Goal: Transaction & Acquisition: Purchase product/service

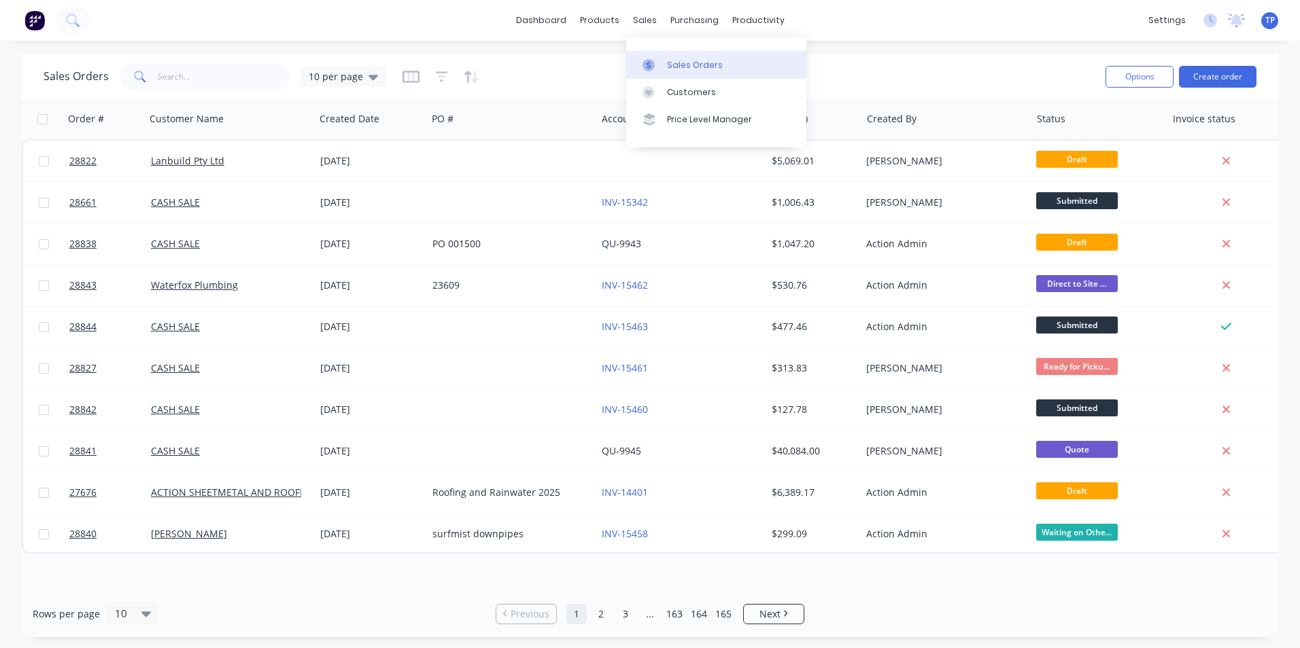
click at [701, 65] on div "Sales Orders" at bounding box center [695, 65] width 56 height 12
click at [1232, 75] on button "Create order" at bounding box center [1217, 77] width 77 height 22
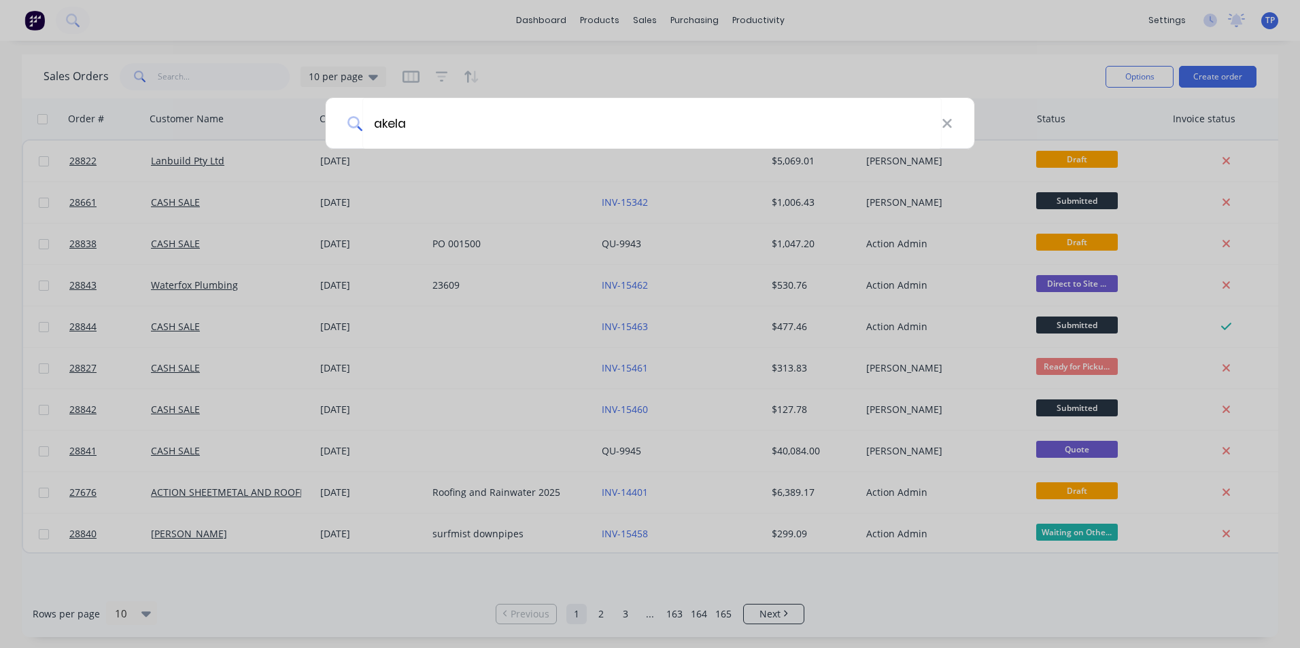
type input "akela"
click at [512, 162] on div "akela" at bounding box center [650, 324] width 1300 height 648
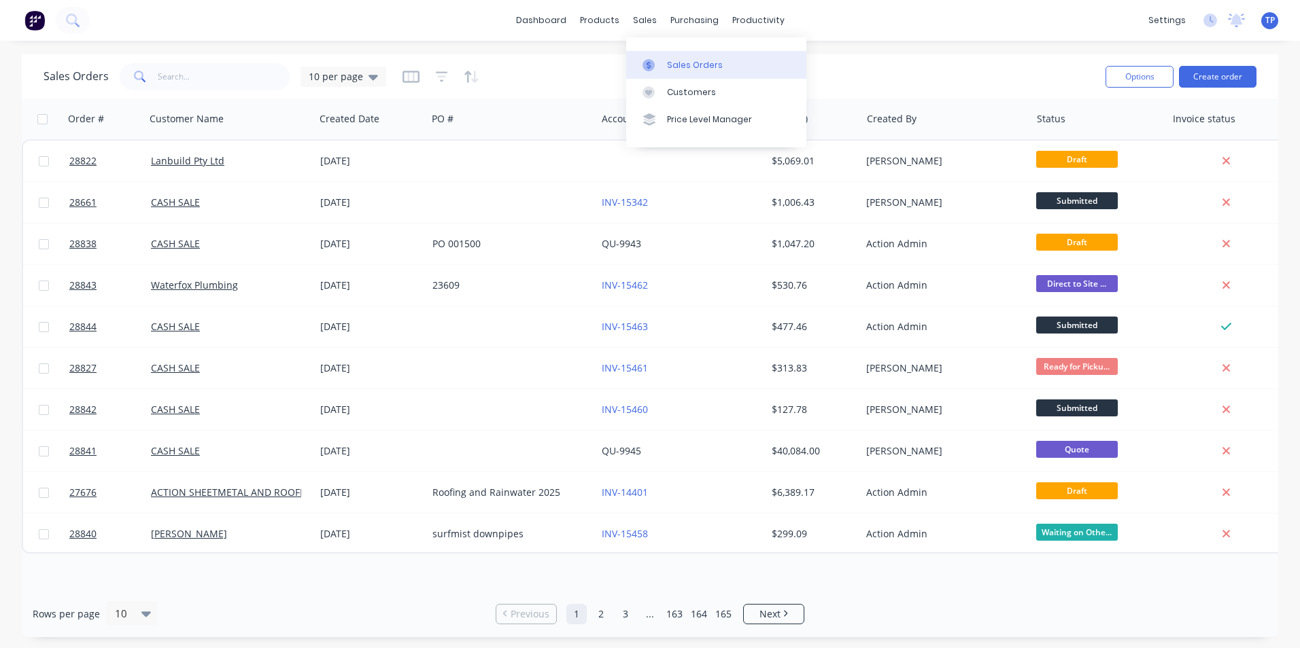
drag, startPoint x: 676, startPoint y: 63, endPoint x: 668, endPoint y: 61, distance: 8.3
click at [676, 63] on div "Sales Orders" at bounding box center [695, 65] width 56 height 12
click at [1208, 70] on button "Create order" at bounding box center [1217, 77] width 77 height 22
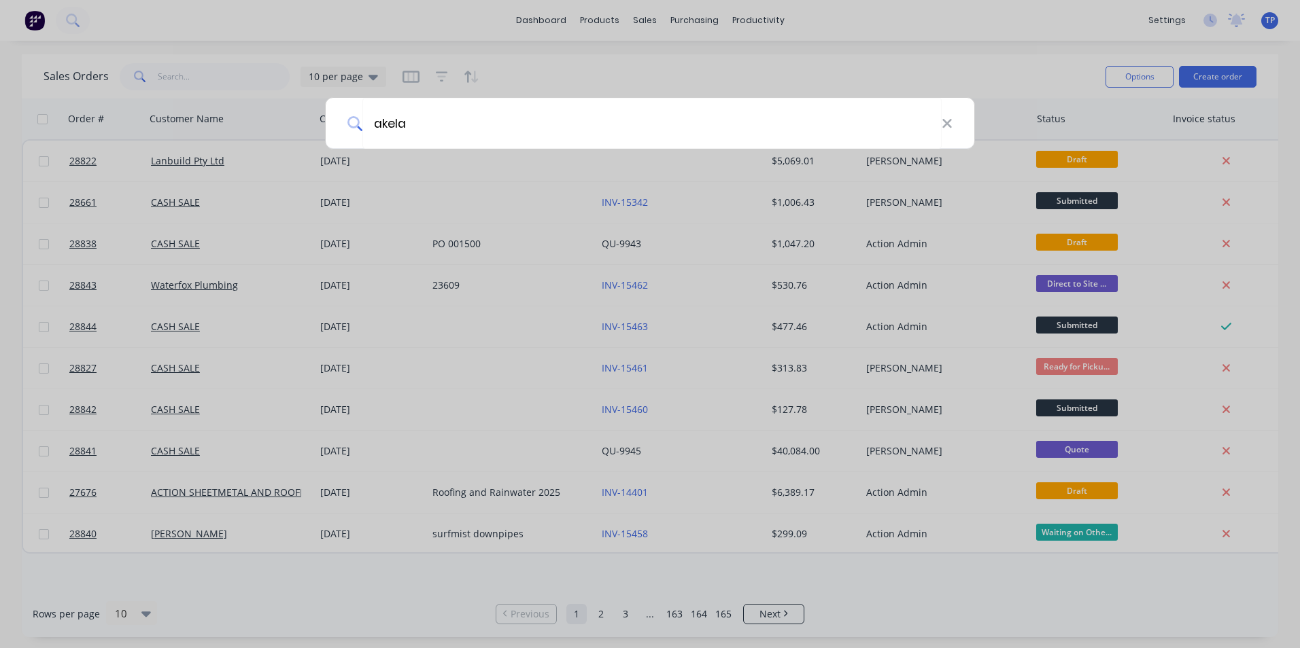
type input "akela"
click at [351, 120] on icon at bounding box center [354, 123] width 15 height 15
click at [553, 124] on input "akela" at bounding box center [651, 123] width 579 height 51
click at [946, 122] on icon at bounding box center [946, 123] width 9 height 9
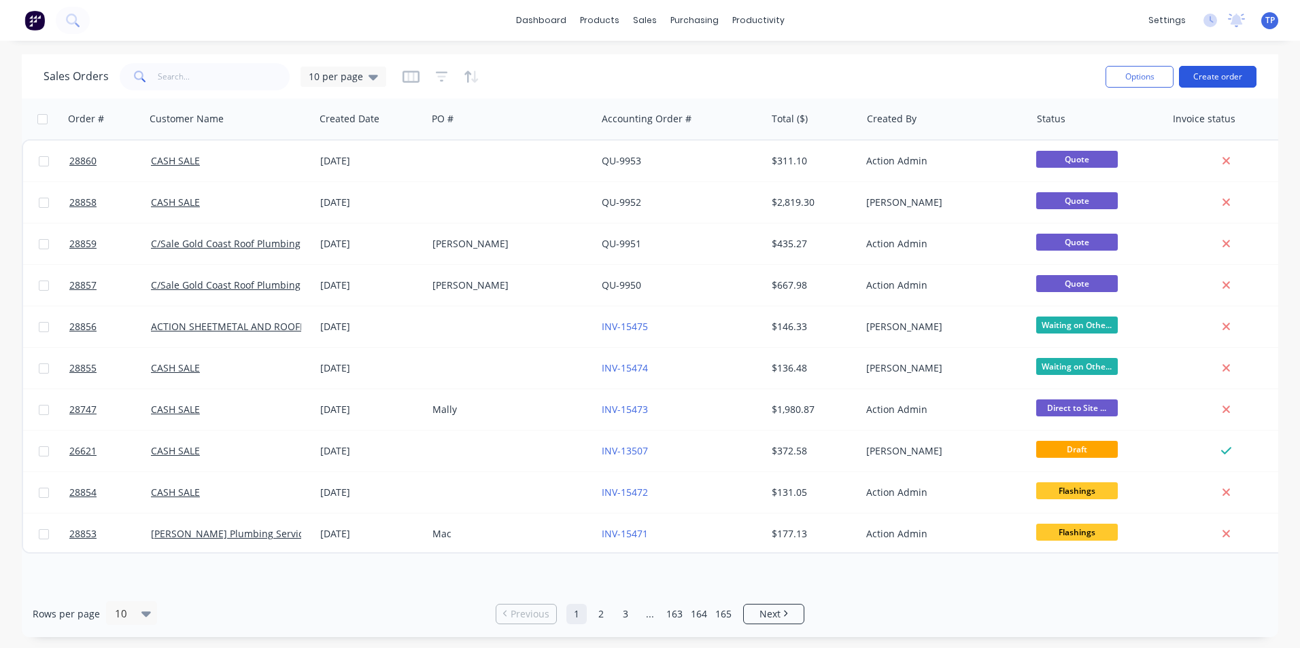
click at [1228, 72] on button "Create order" at bounding box center [1217, 77] width 77 height 22
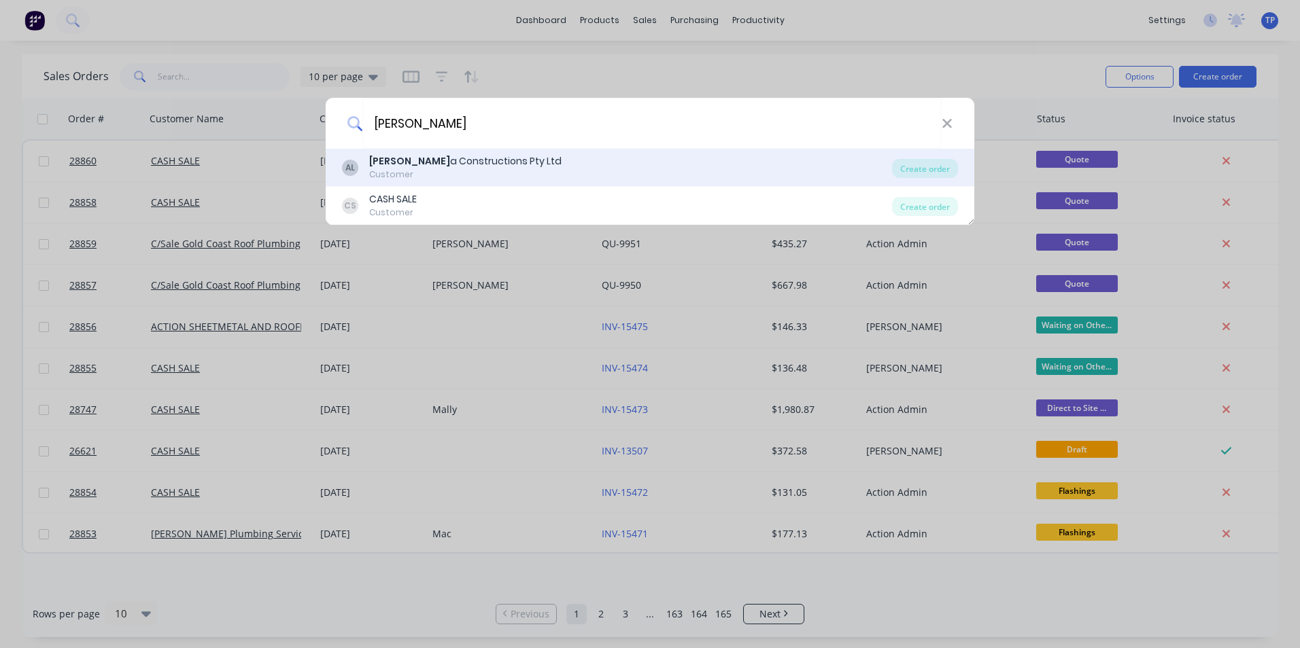
type input "[PERSON_NAME]"
click at [389, 167] on div "[PERSON_NAME] a Constructions Pty Ltd" at bounding box center [465, 161] width 192 height 14
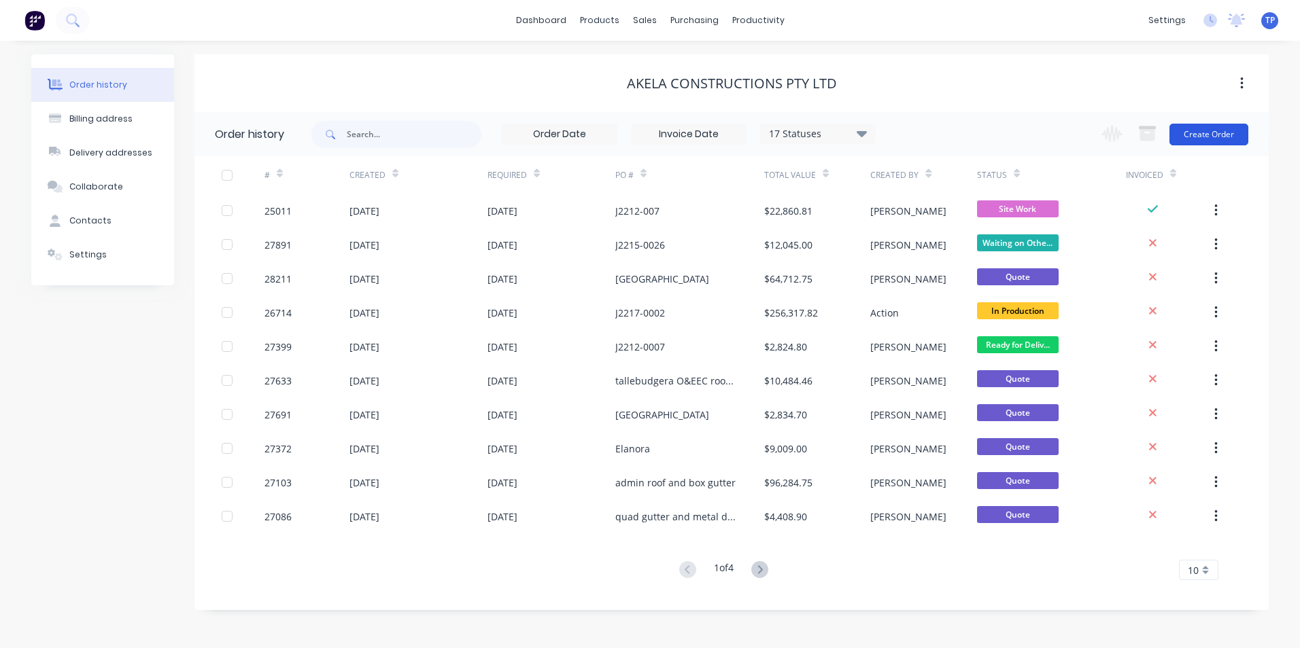
click at [1200, 132] on button "Create Order" at bounding box center [1208, 135] width 79 height 22
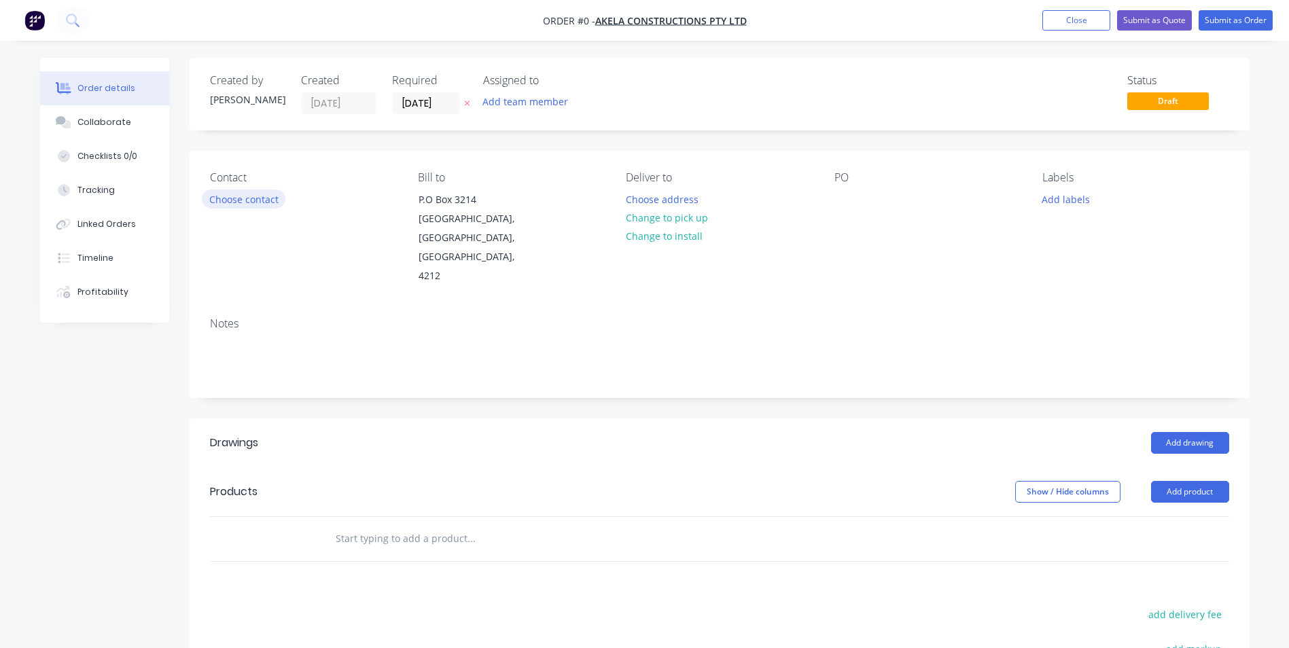
click at [272, 201] on button "Choose contact" at bounding box center [244, 199] width 84 height 18
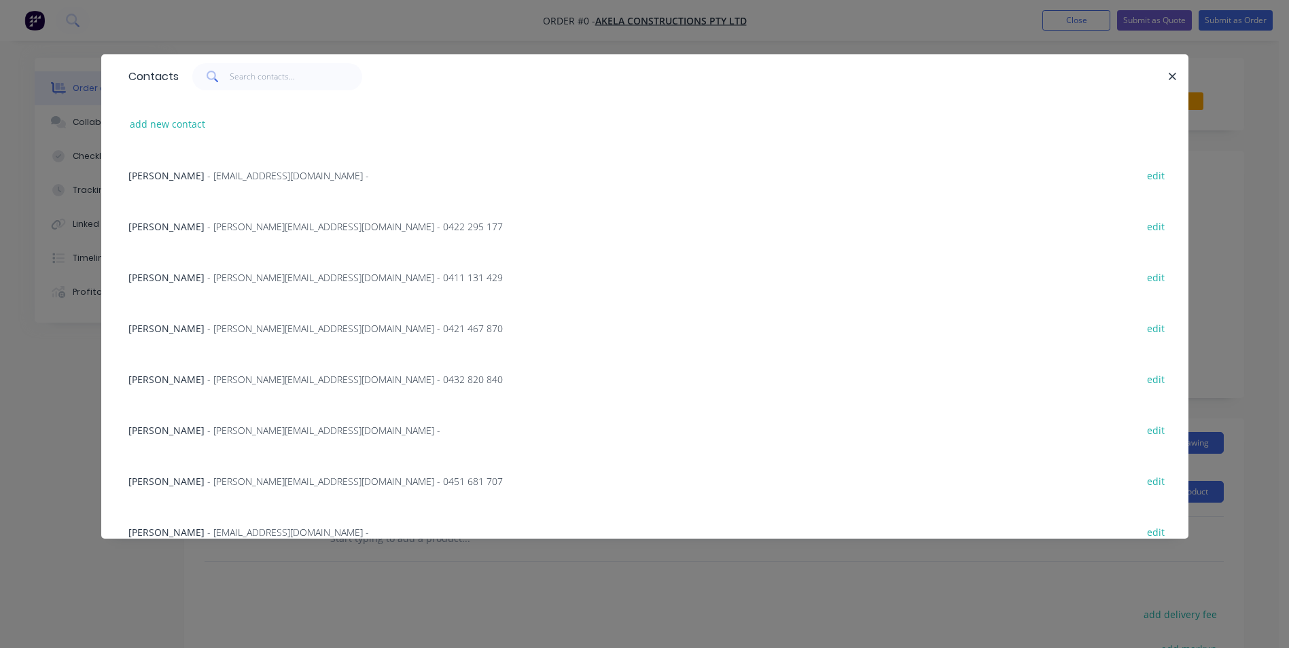
click at [237, 433] on span "- [PERSON_NAME][EMAIL_ADDRESS][DOMAIN_NAME] -" at bounding box center [323, 430] width 233 height 13
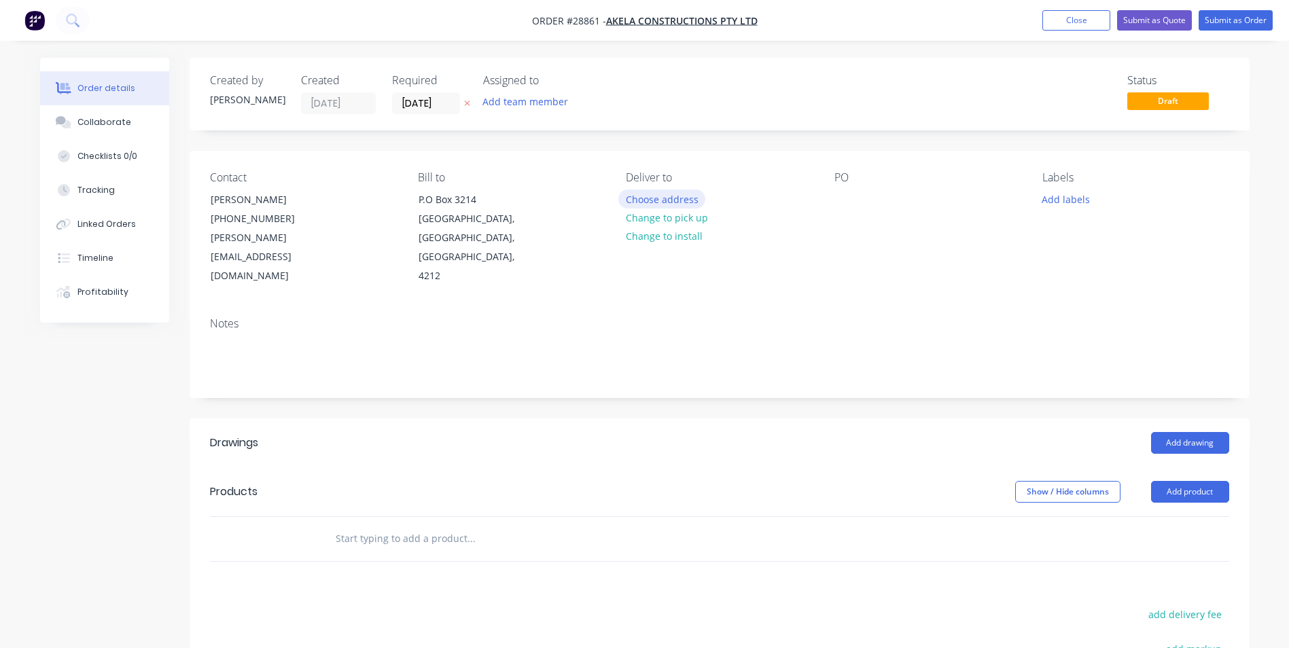
click at [672, 196] on button "Choose address" at bounding box center [661, 199] width 87 height 18
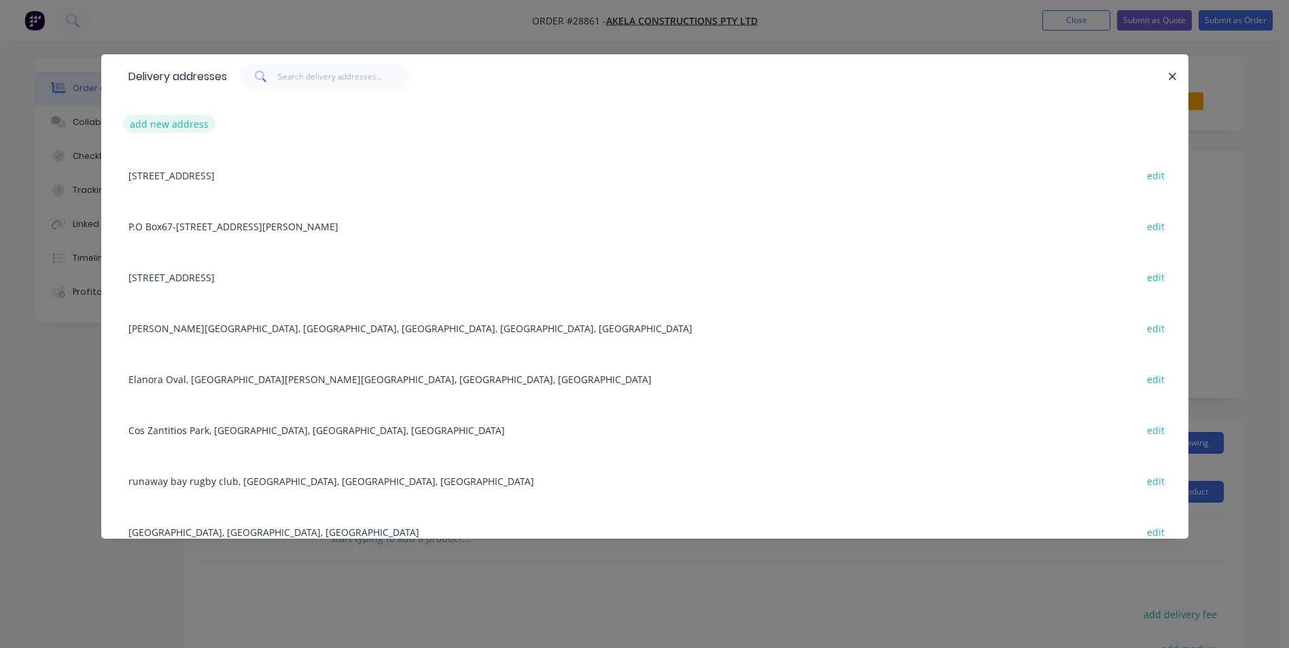
click at [159, 121] on button "add new address" at bounding box center [169, 124] width 93 height 18
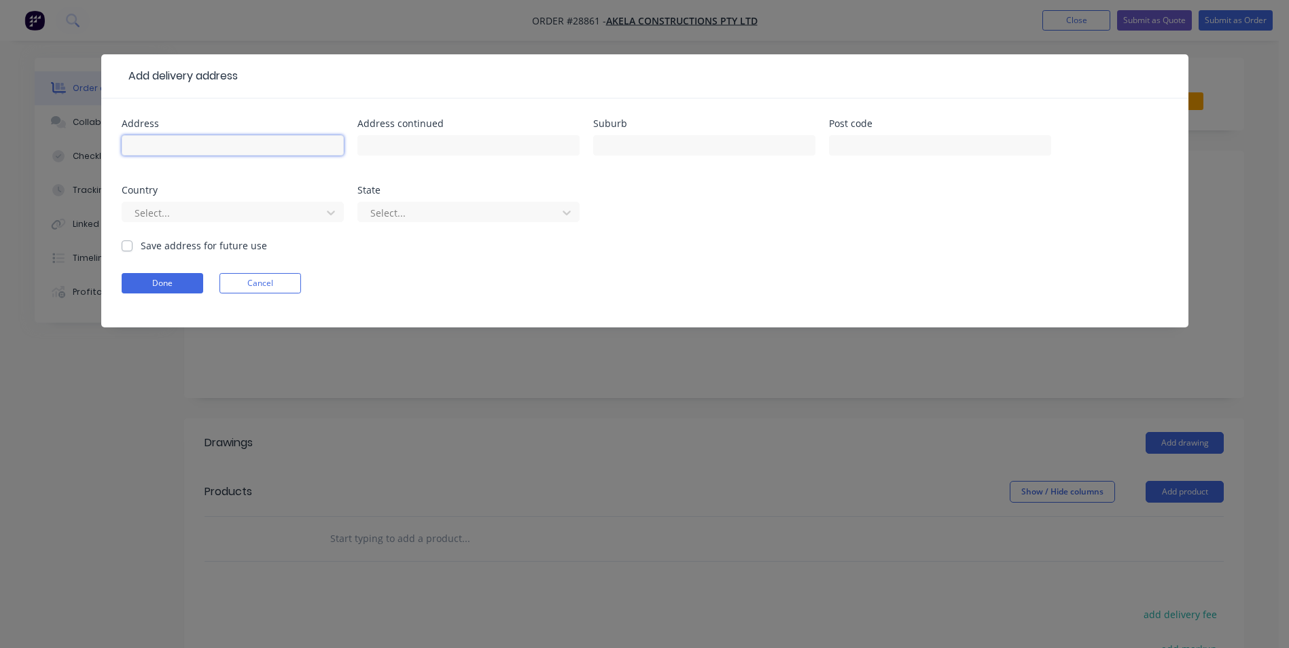
click at [155, 148] on input "text" at bounding box center [233, 145] width 222 height 20
type input "Varsity Lakes Promenade"
click at [279, 212] on div at bounding box center [223, 213] width 181 height 17
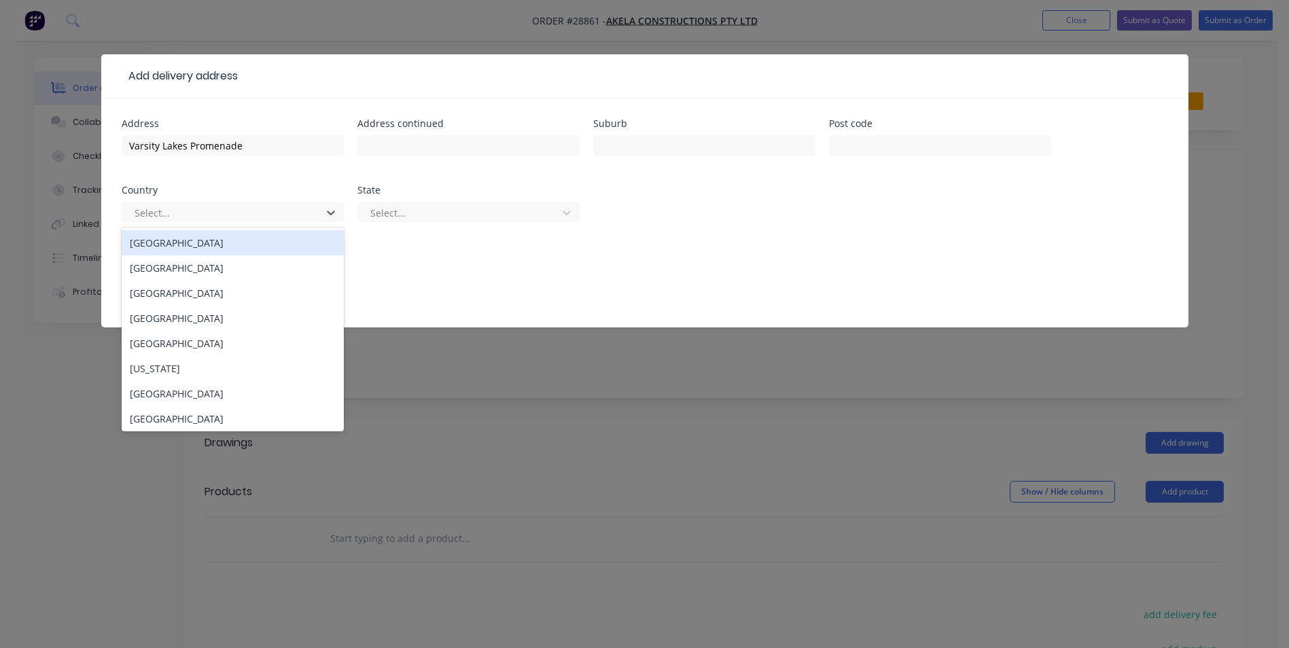
click at [192, 235] on div "[GEOGRAPHIC_DATA]" at bounding box center [233, 242] width 222 height 25
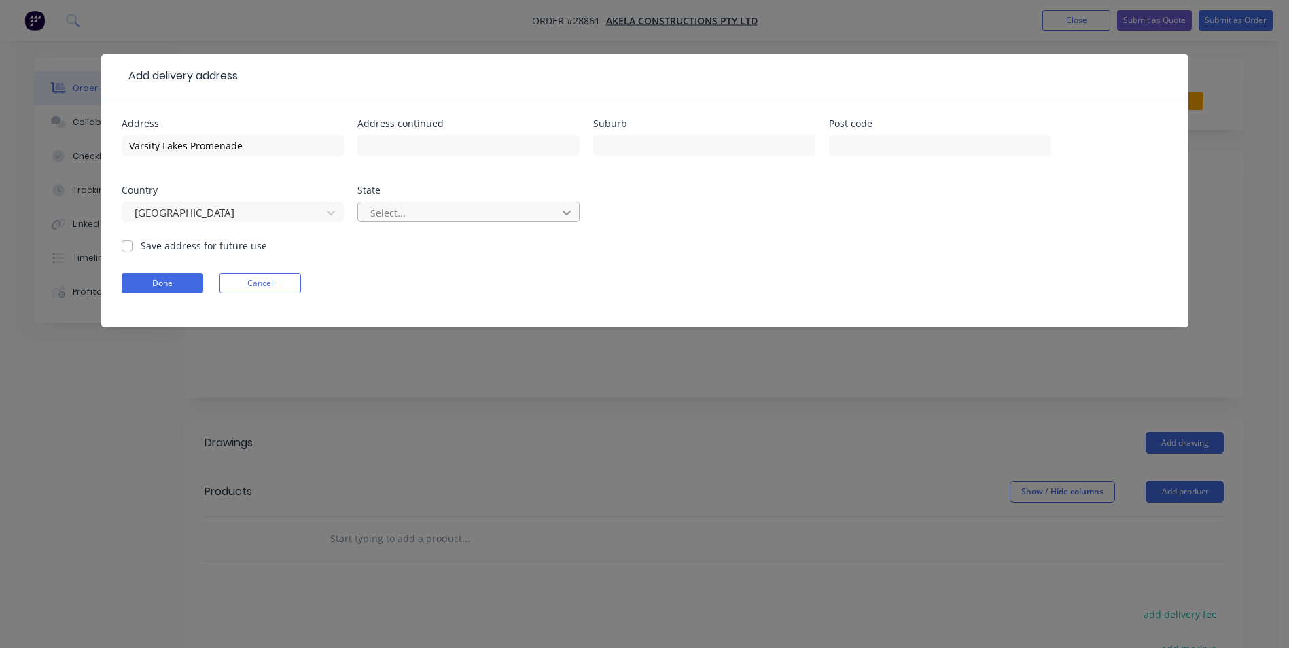
click at [564, 209] on icon at bounding box center [567, 213] width 14 height 14
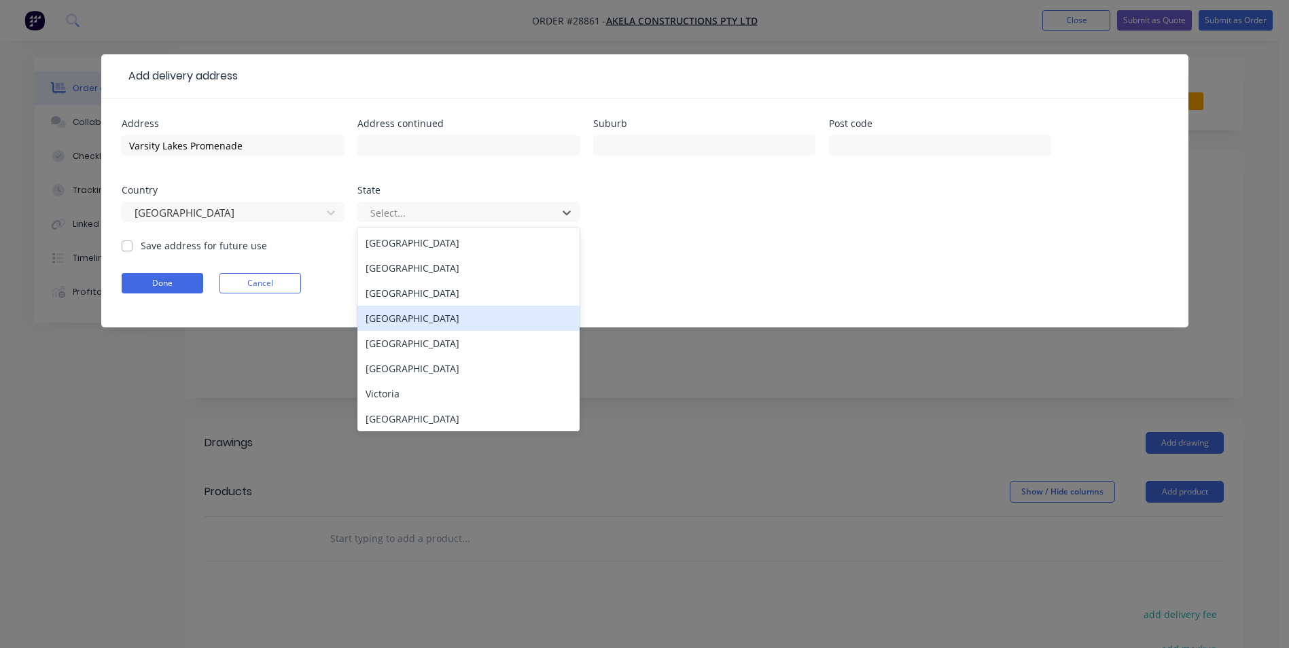
click at [420, 321] on div "[GEOGRAPHIC_DATA]" at bounding box center [469, 318] width 222 height 25
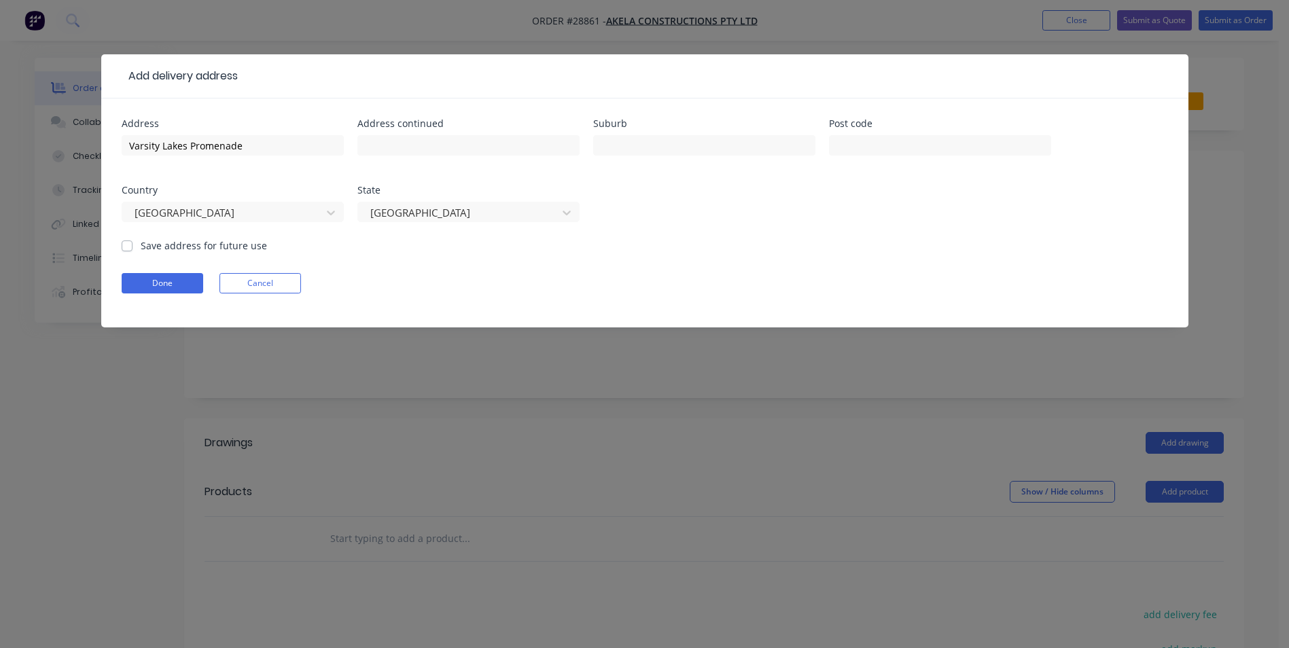
click at [141, 247] on label "Save address for future use" at bounding box center [204, 246] width 126 height 14
click at [126, 247] on input "Save address for future use" at bounding box center [127, 245] width 11 height 13
checkbox input "true"
click at [194, 283] on button "Done" at bounding box center [163, 283] width 82 height 20
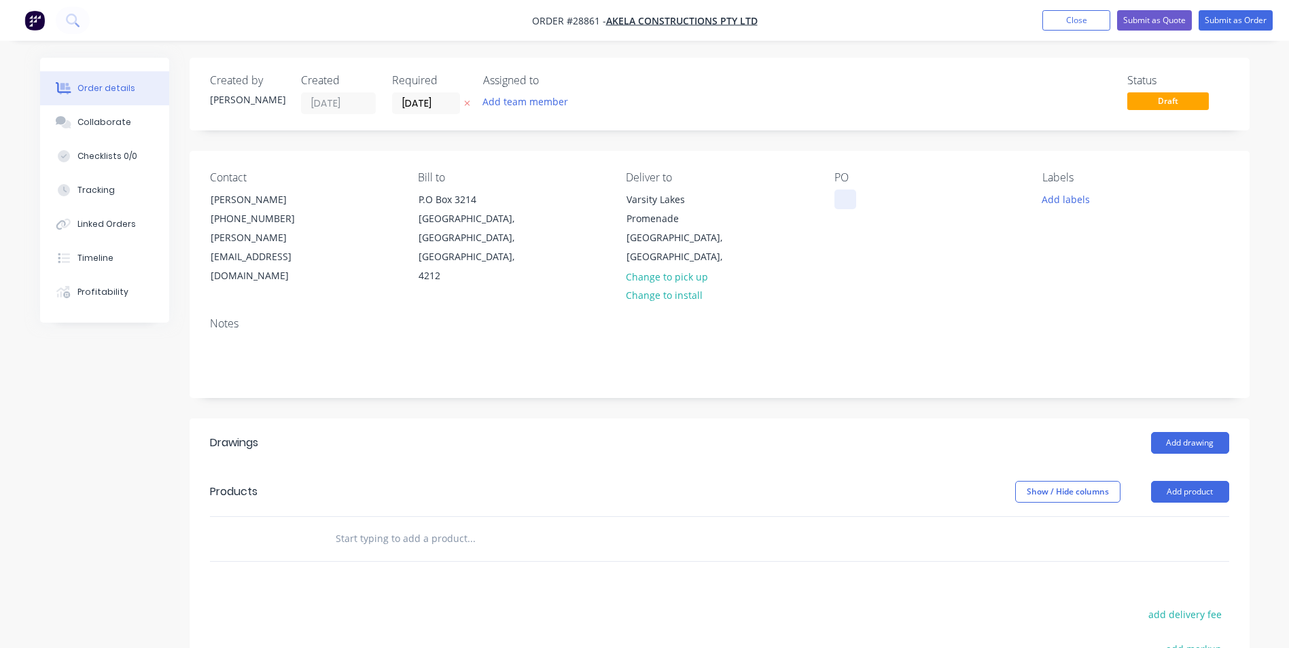
drag, startPoint x: 847, startPoint y: 197, endPoint x: 858, endPoint y: 209, distance: 16.8
click at [848, 205] on div at bounding box center [846, 200] width 22 height 20
click at [1191, 481] on button "Add product" at bounding box center [1190, 492] width 78 height 22
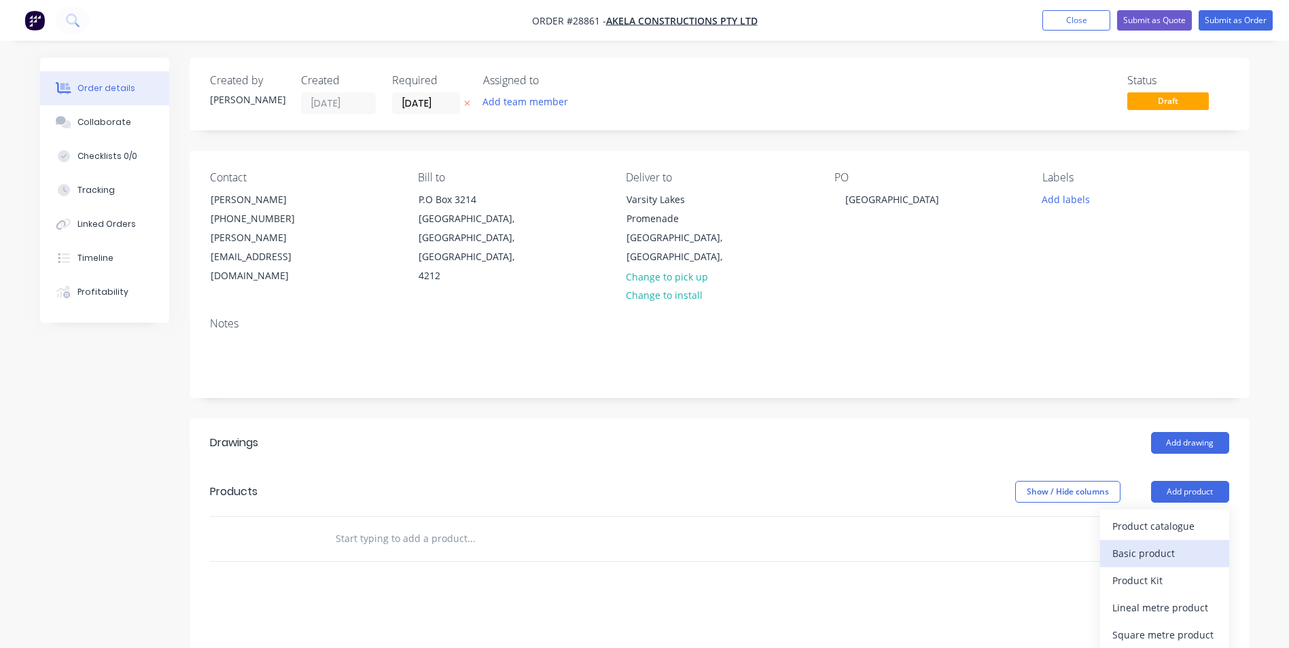
click at [1170, 544] on div "Basic product" at bounding box center [1165, 554] width 105 height 20
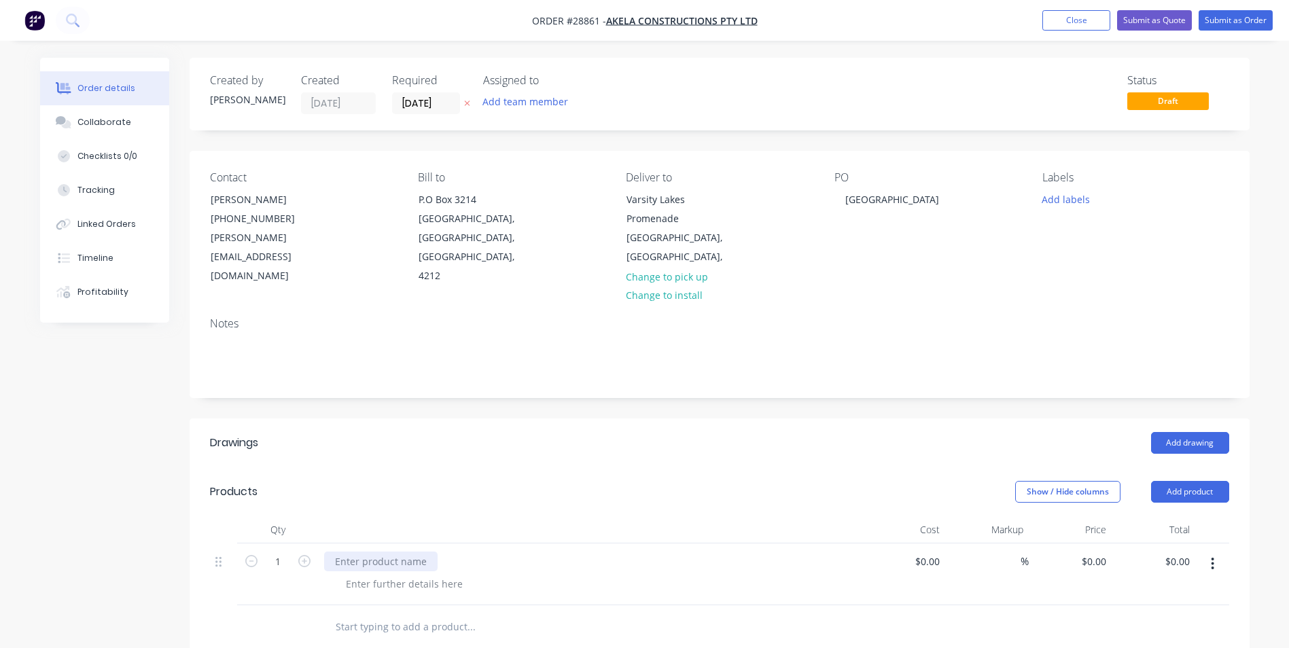
click at [402, 552] on div at bounding box center [381, 562] width 114 height 20
click at [430, 574] on div at bounding box center [404, 584] width 139 height 20
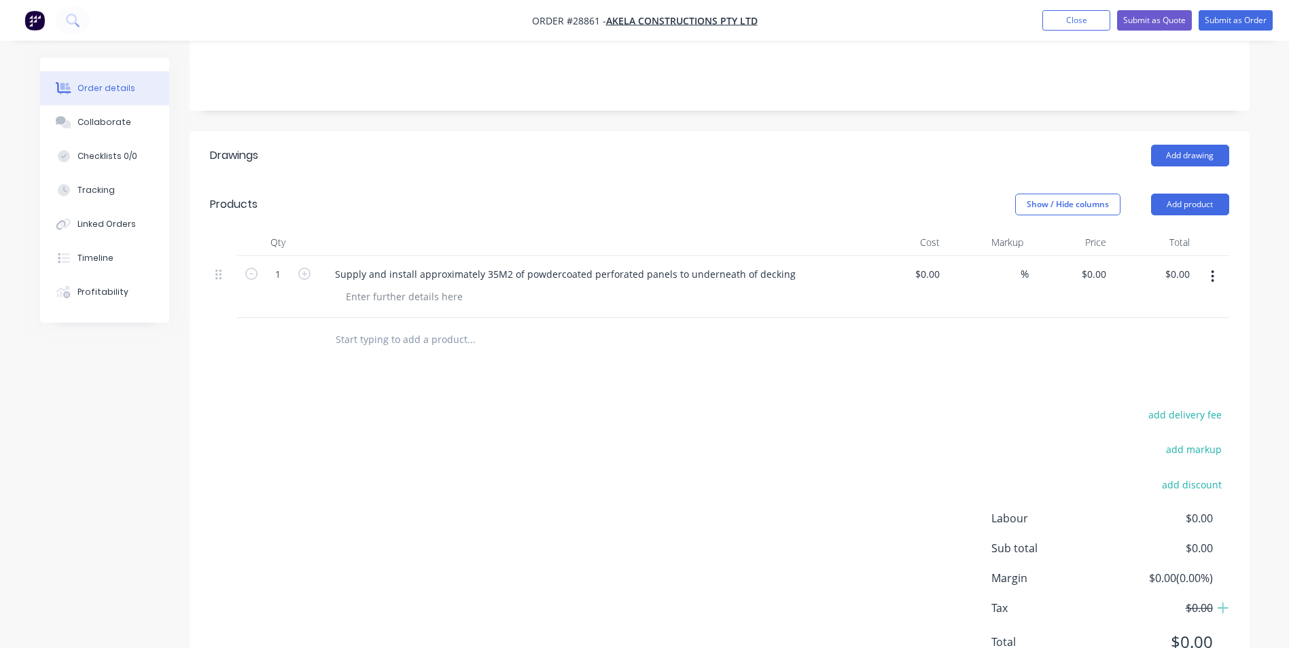
scroll to position [329, 0]
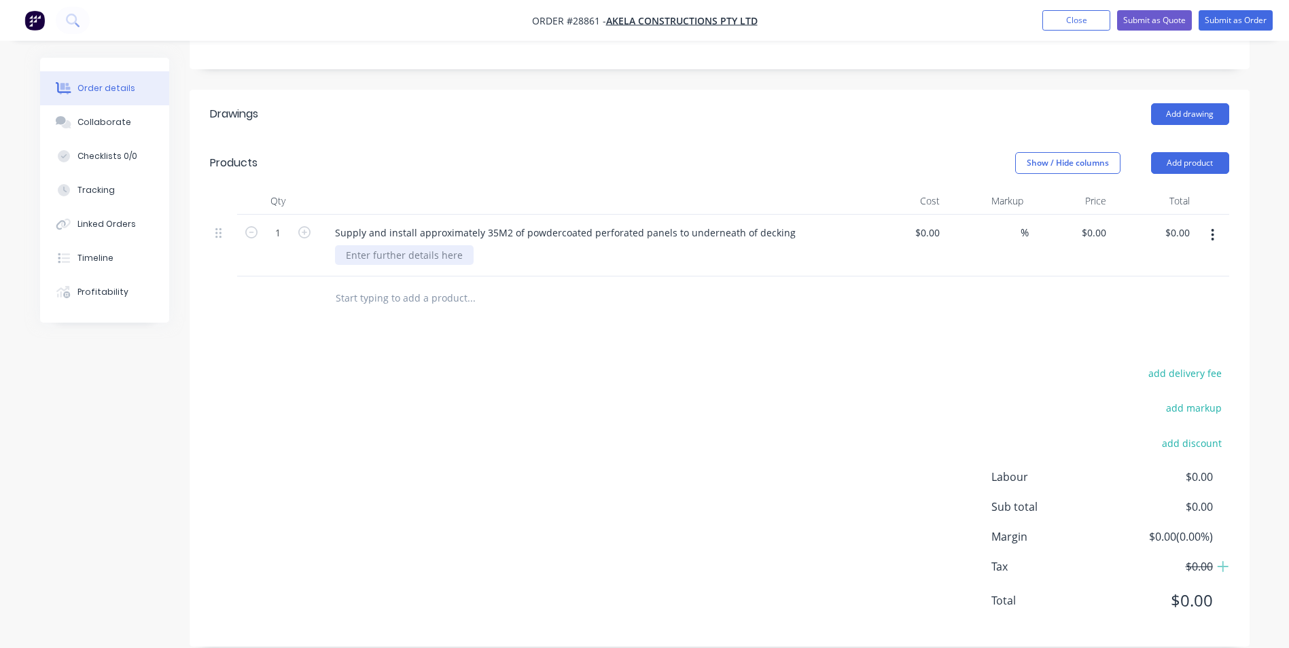
click at [395, 245] on div at bounding box center [404, 255] width 139 height 20
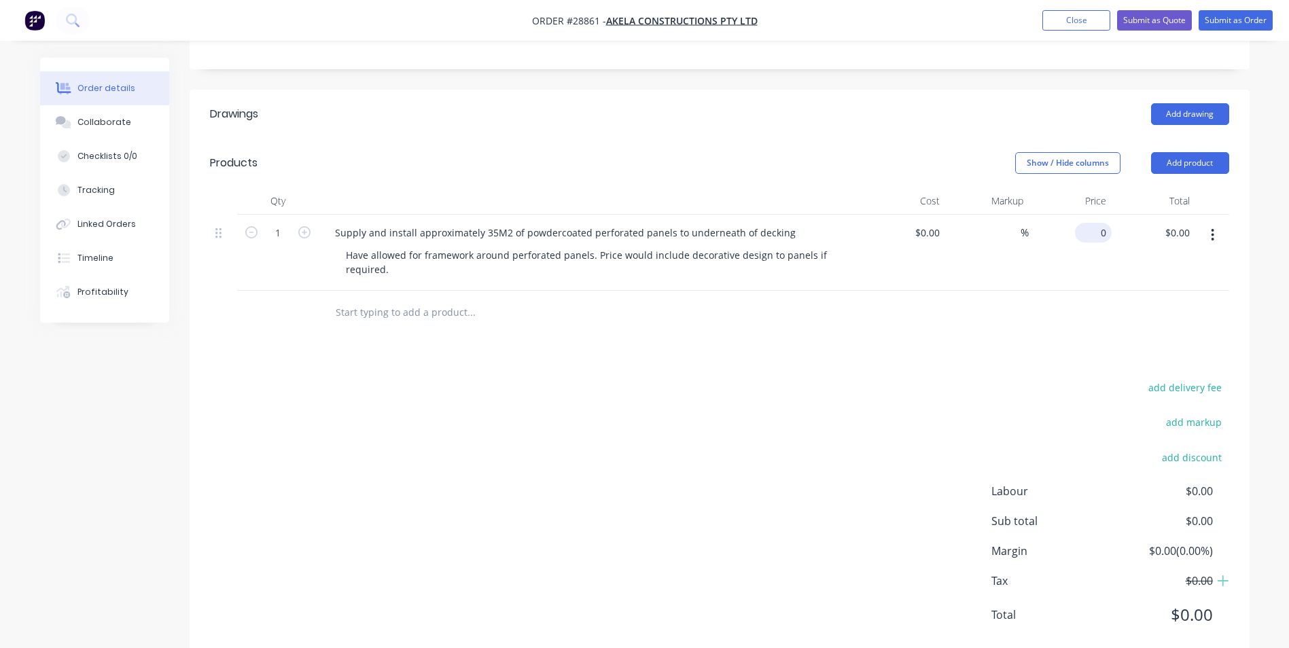
click at [1100, 223] on input "0" at bounding box center [1096, 233] width 31 height 20
type input "$22,489.00"
click at [964, 291] on div at bounding box center [719, 313] width 1019 height 44
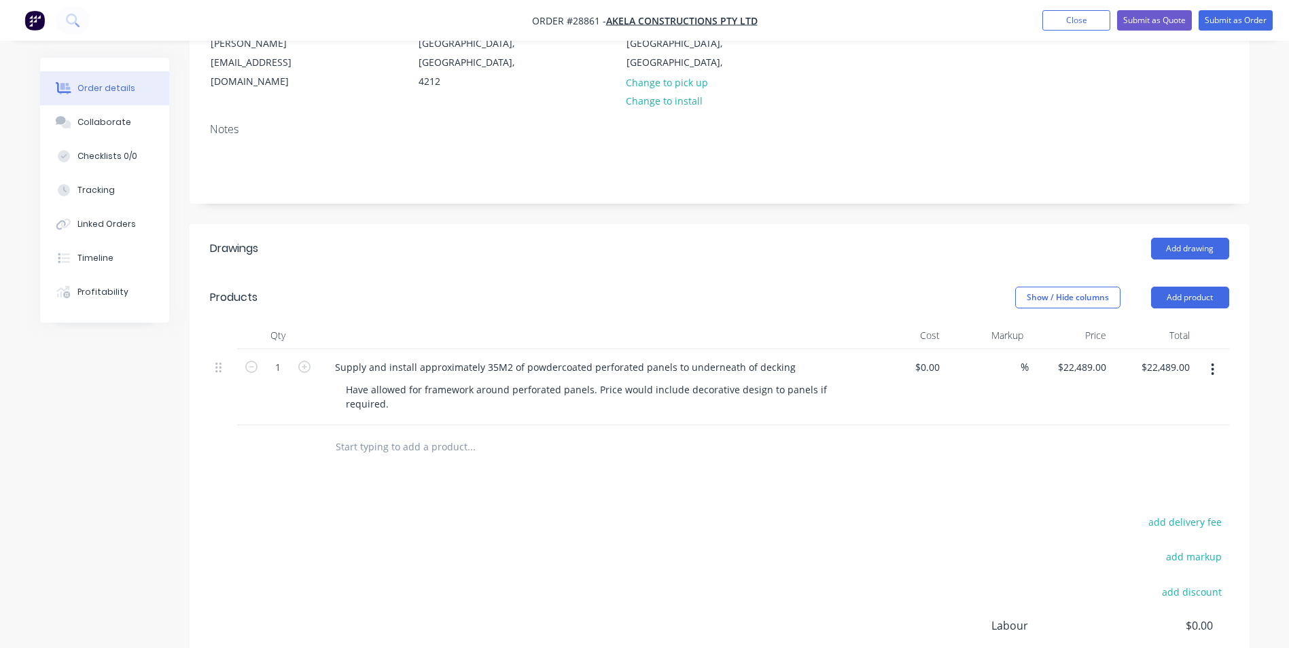
scroll to position [261, 0]
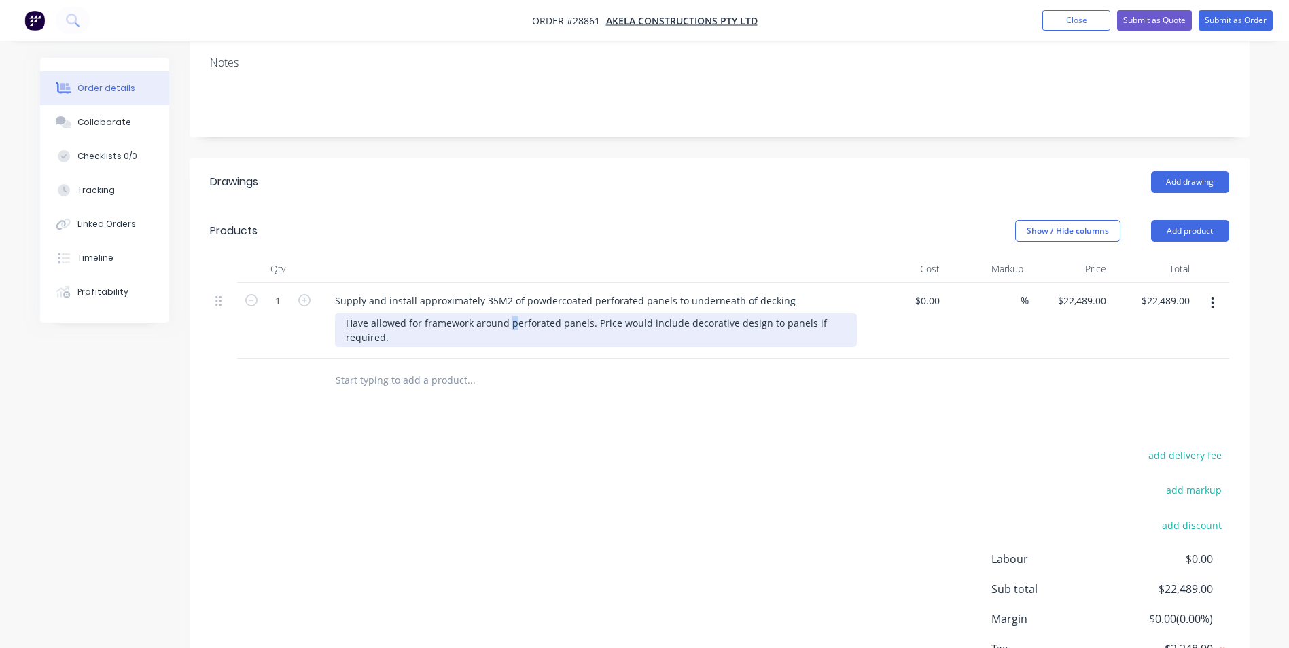
click at [511, 313] on div "Have allowed for framework around perforated panels. Price would include decora…" at bounding box center [596, 330] width 522 height 34
click at [504, 313] on div "Have allowed for framework around perforated panels. Price would include decora…" at bounding box center [596, 330] width 522 height 34
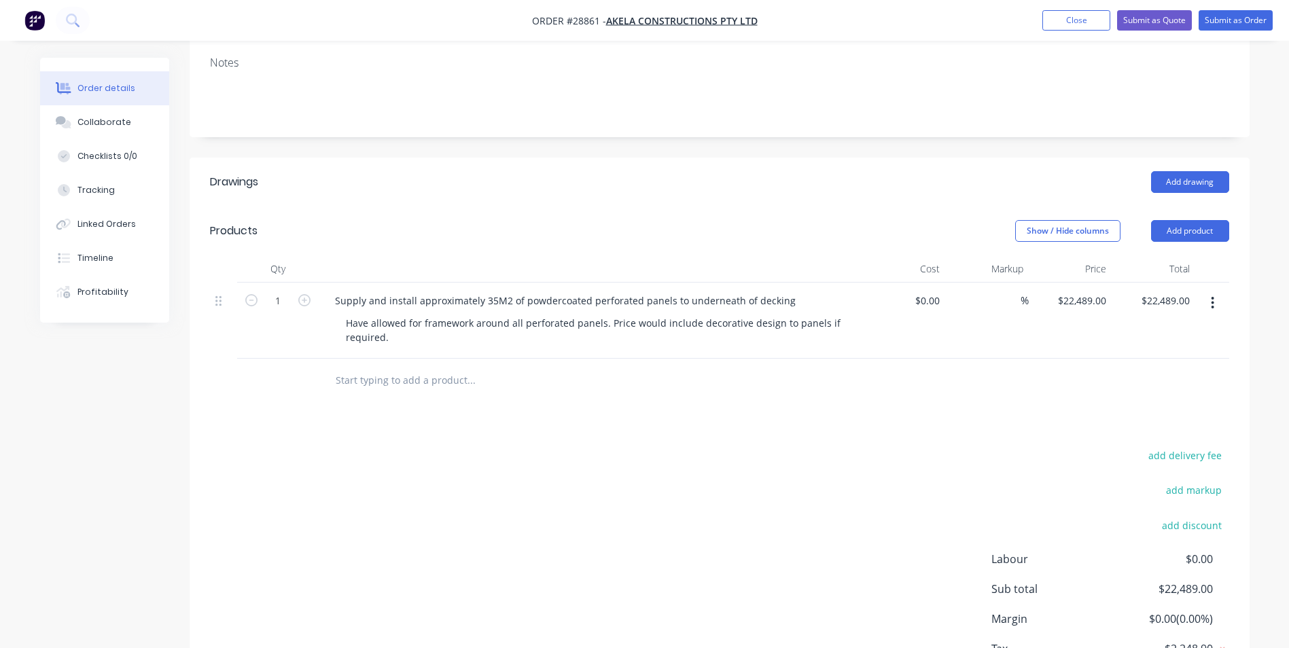
click at [886, 364] on div at bounding box center [719, 381] width 1019 height 44
click at [1179, 220] on button "Add product" at bounding box center [1190, 231] width 78 height 22
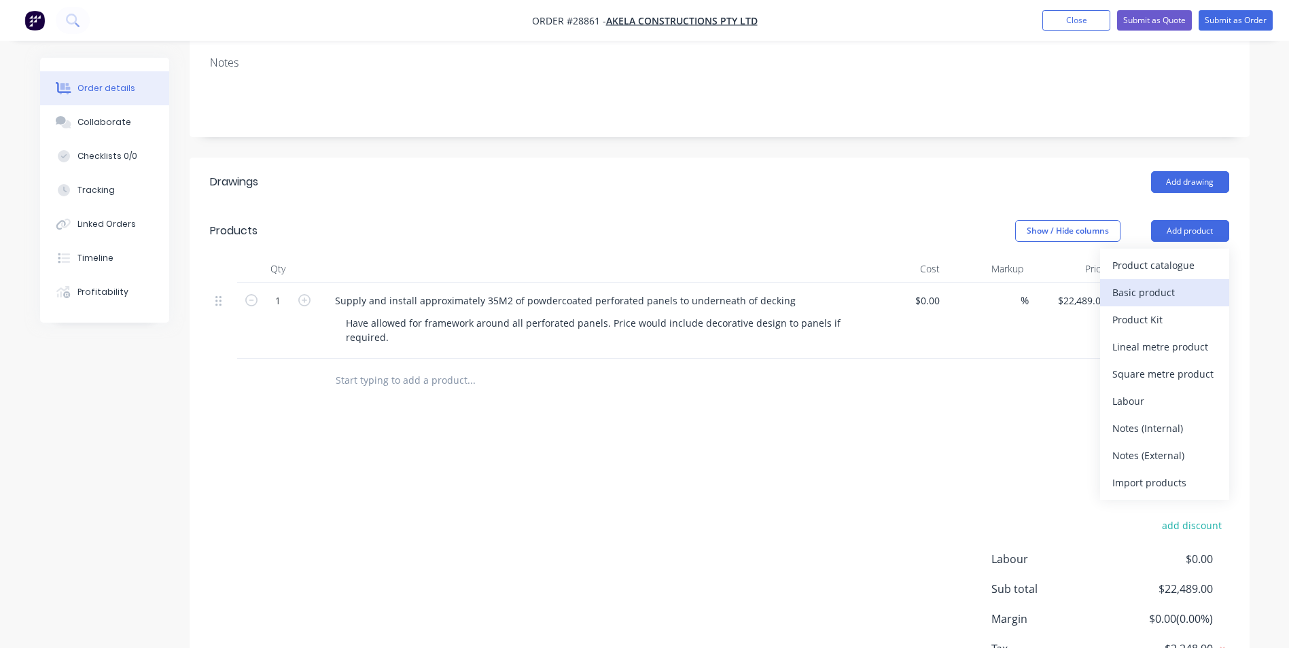
click at [1149, 283] on div "Basic product" at bounding box center [1165, 293] width 105 height 20
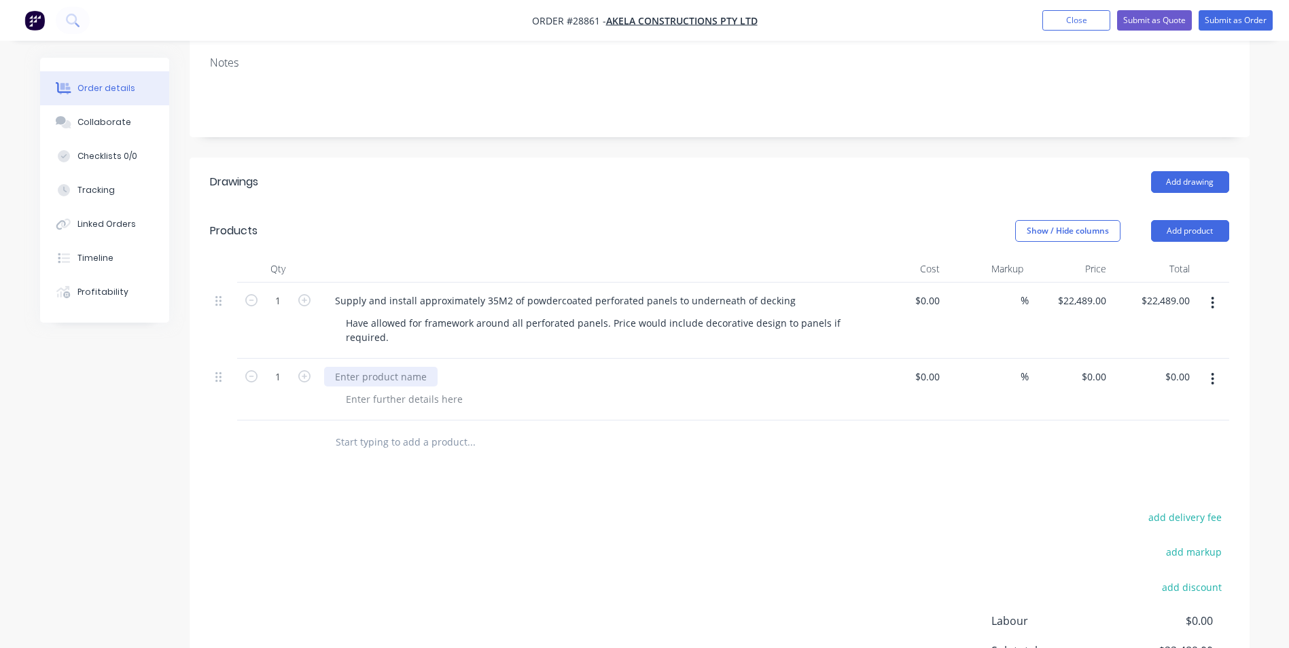
click at [410, 367] on div at bounding box center [381, 377] width 114 height 20
click at [414, 367] on div "Supply and install High Table" at bounding box center [401, 377] width 154 height 20
click at [538, 367] on div "Supply and install powdercoated High Table" at bounding box center [436, 377] width 225 height 20
click at [353, 389] on div at bounding box center [404, 399] width 139 height 20
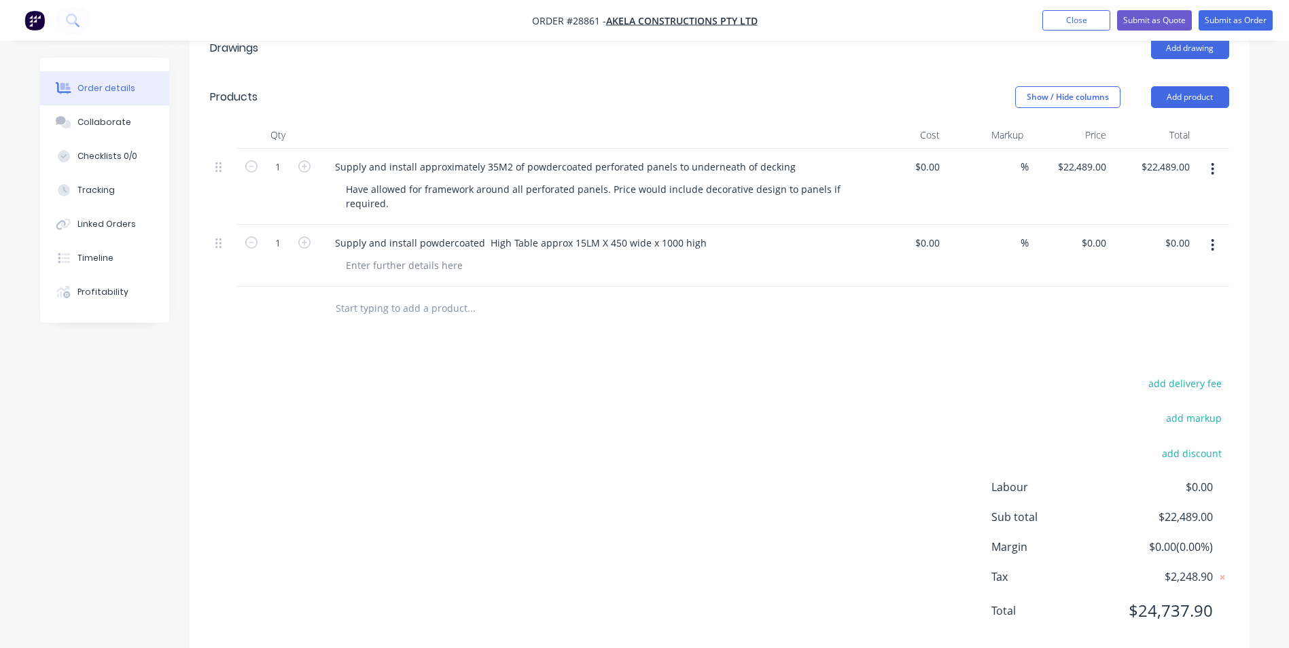
scroll to position [405, 0]
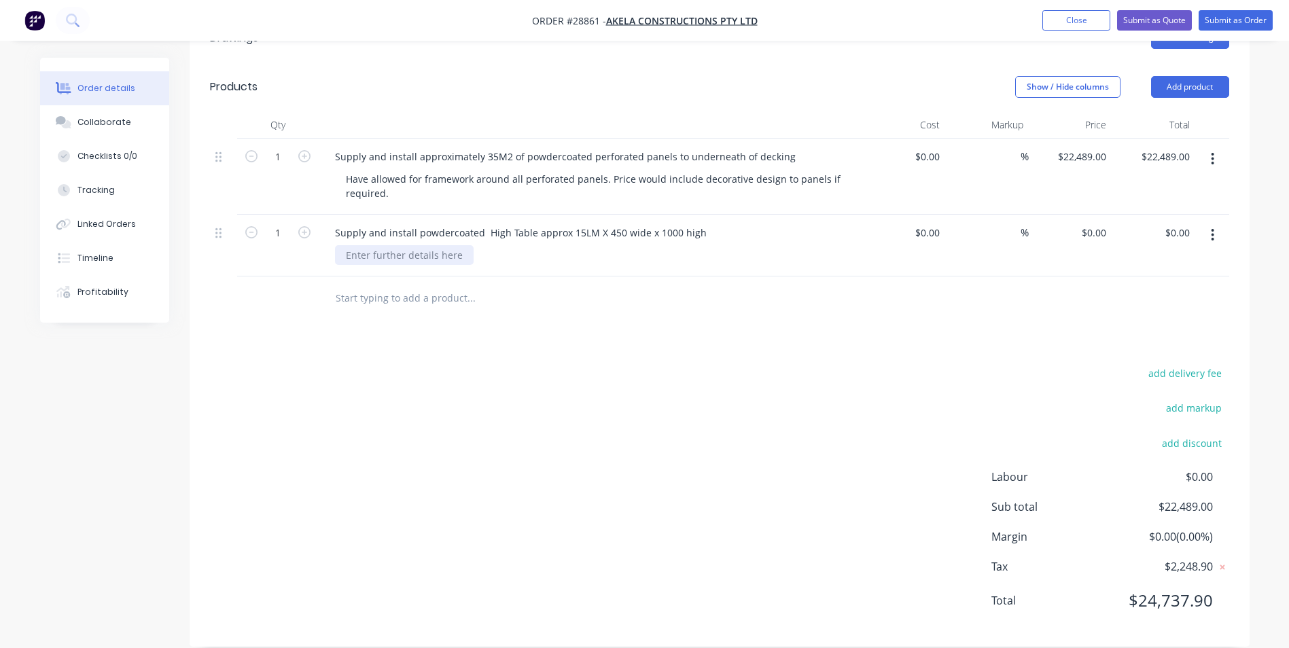
click at [355, 245] on div at bounding box center [404, 255] width 139 height 20
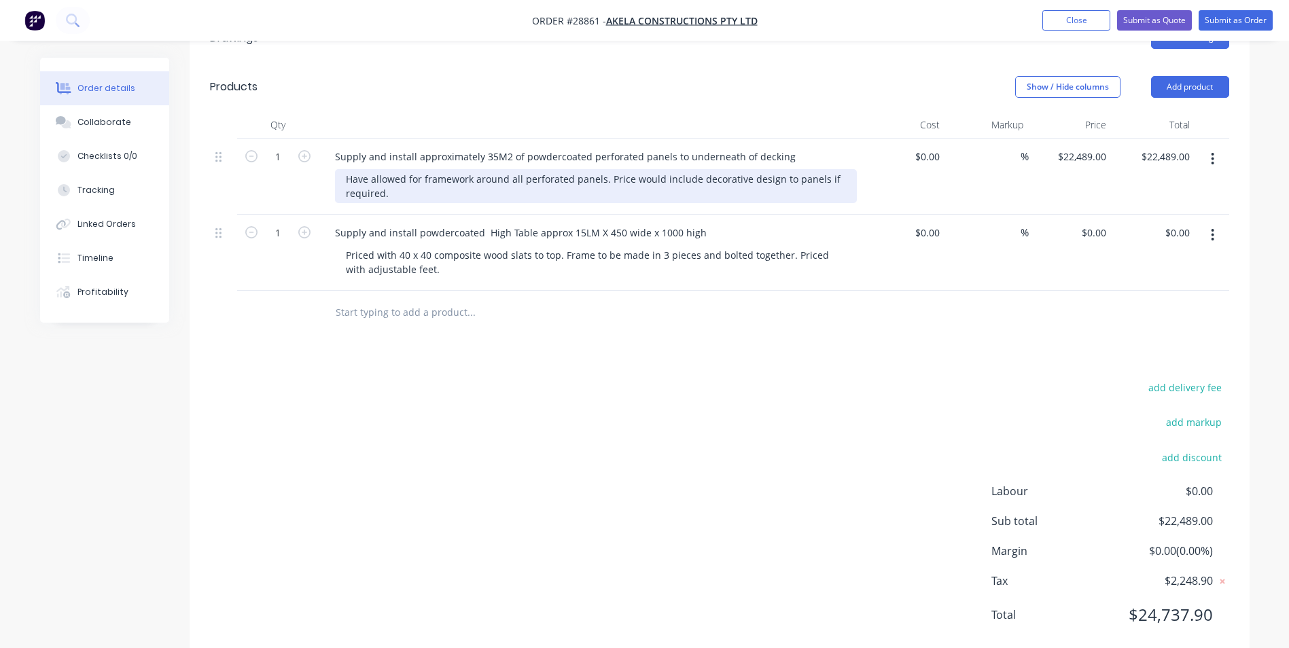
click at [396, 176] on div "Have allowed for framework around all perforated panels. Price would include de…" at bounding box center [596, 186] width 522 height 34
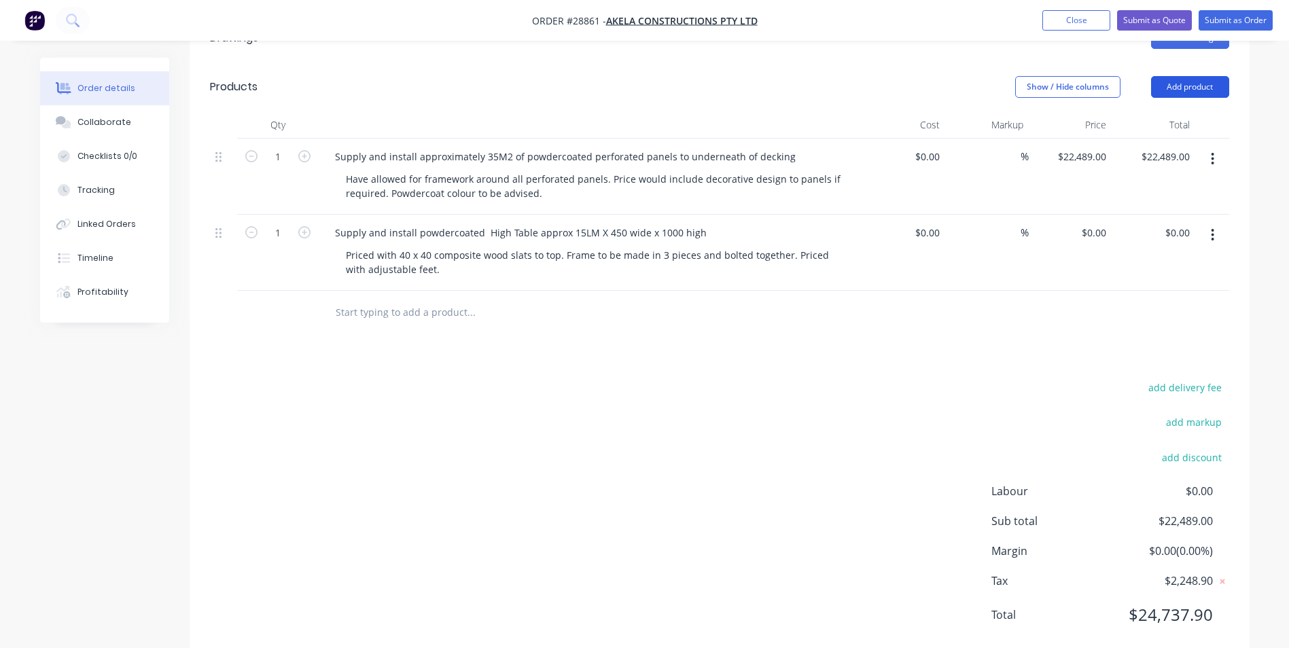
click at [1213, 76] on button "Add product" at bounding box center [1190, 87] width 78 height 22
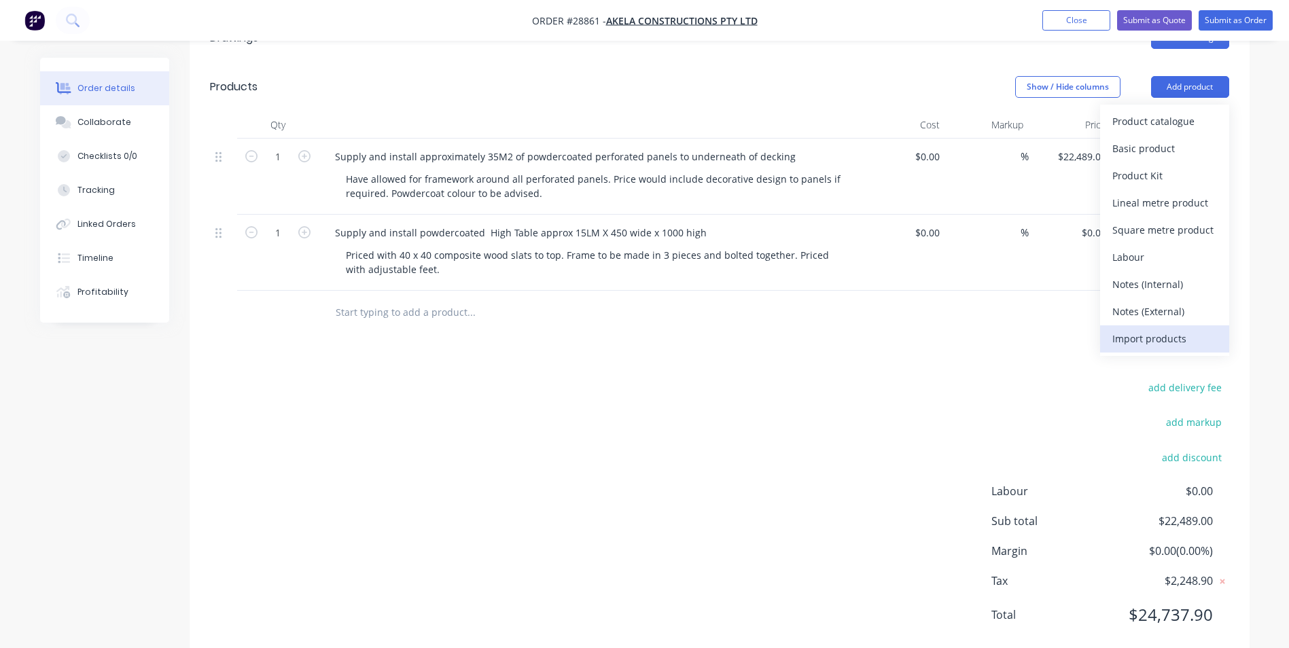
click at [1126, 329] on div "Import products" at bounding box center [1165, 339] width 105 height 20
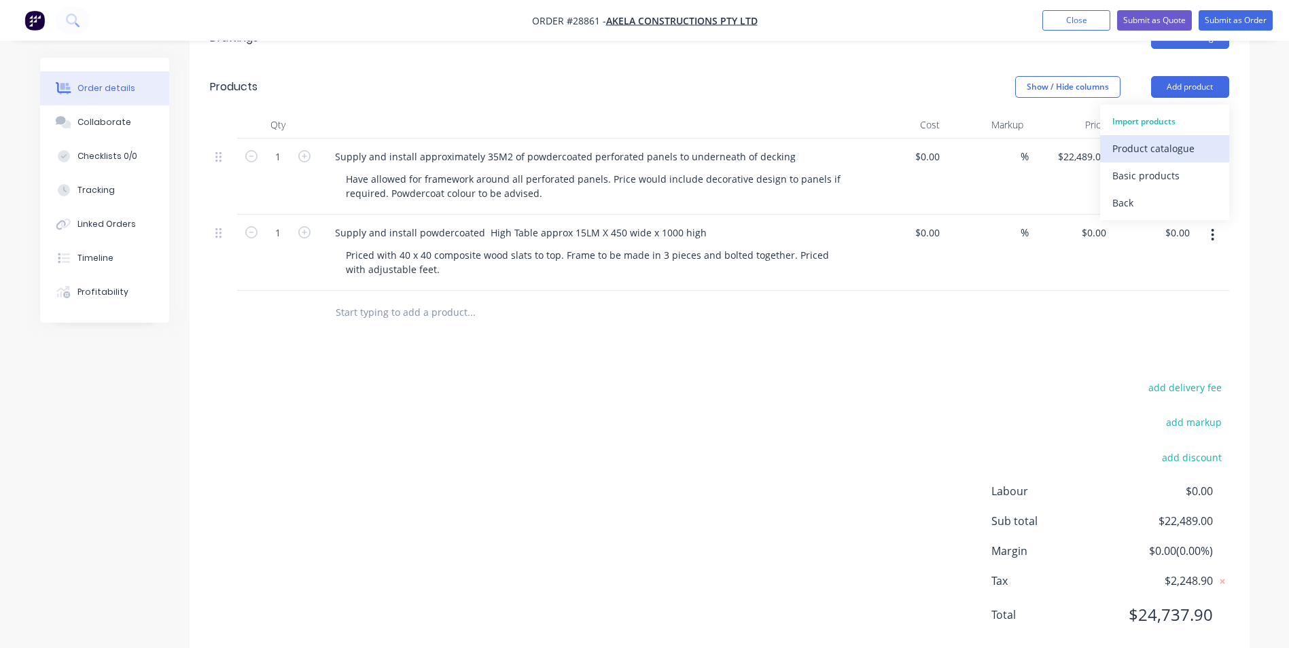
click at [1168, 139] on div "Product catalogue" at bounding box center [1165, 149] width 105 height 20
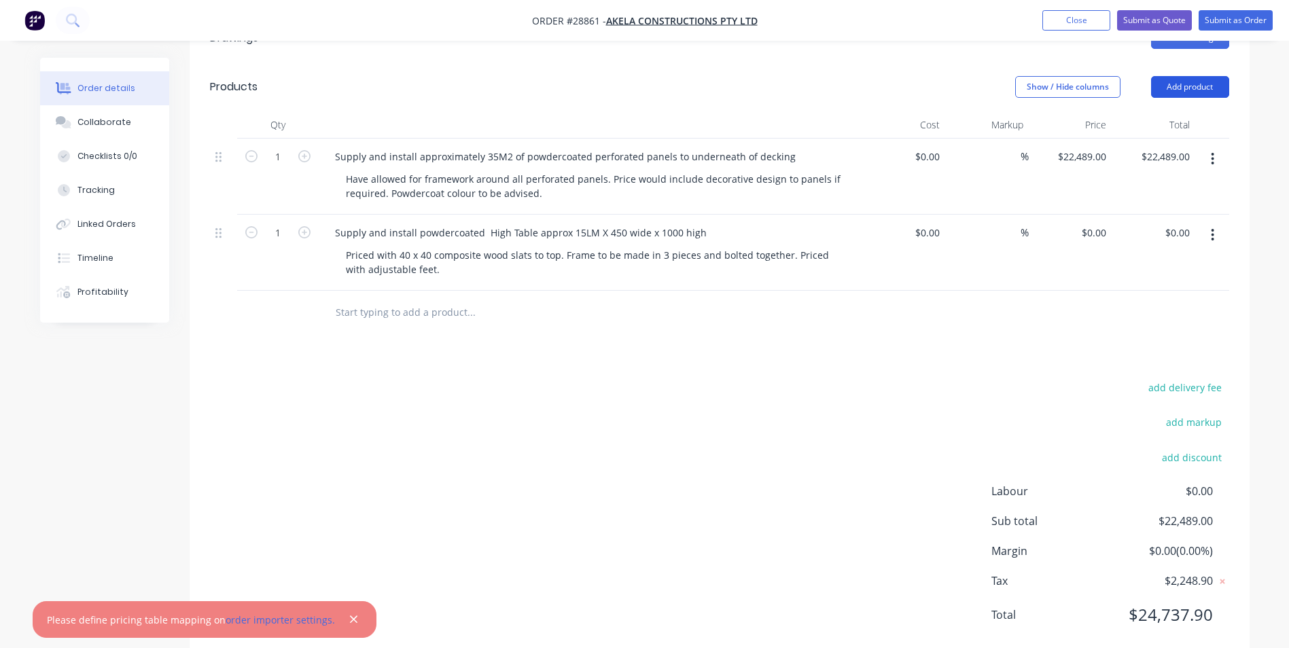
click at [1208, 76] on button "Add product" at bounding box center [1190, 87] width 78 height 22
click at [1157, 139] on div "Product catalogue" at bounding box center [1165, 149] width 105 height 20
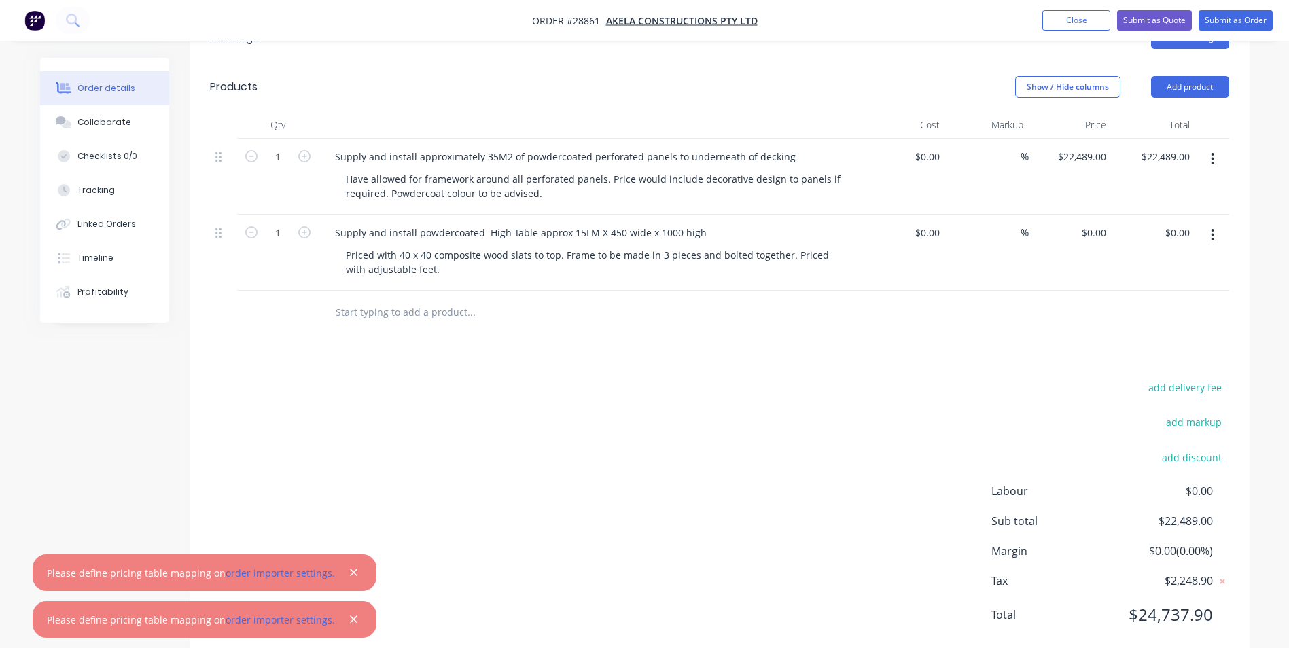
click at [350, 572] on icon "button" at bounding box center [353, 573] width 7 height 7
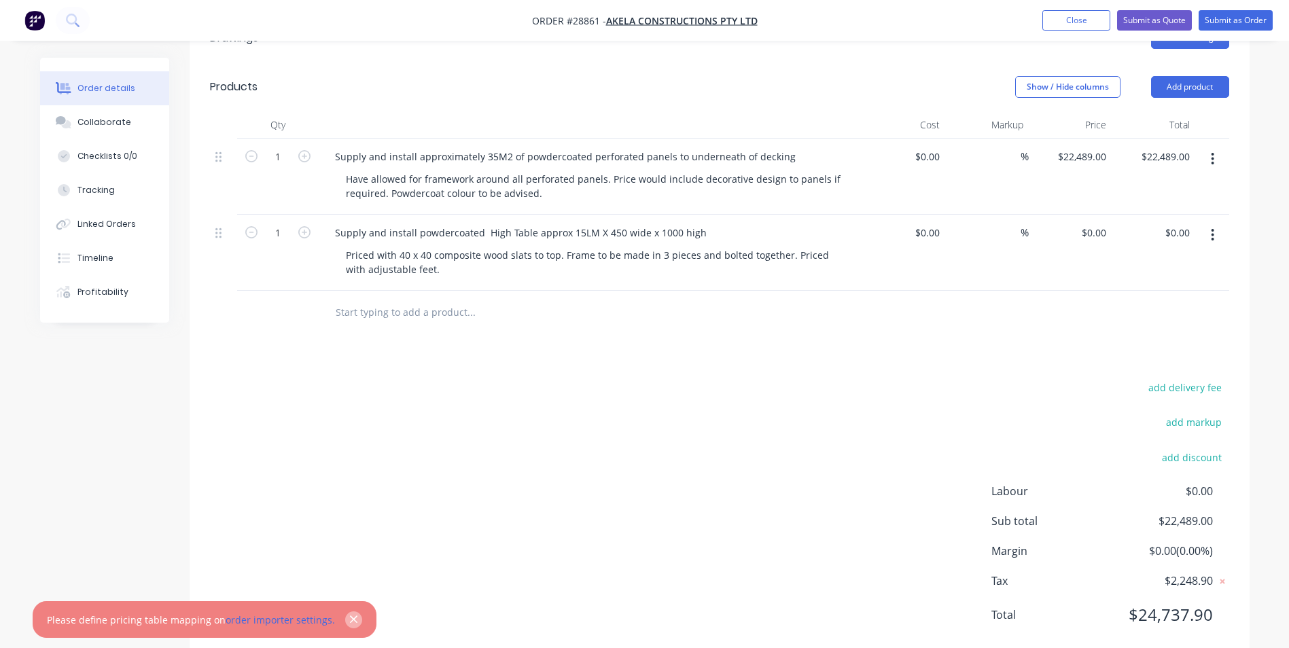
click at [350, 621] on icon "button" at bounding box center [353, 619] width 7 height 7
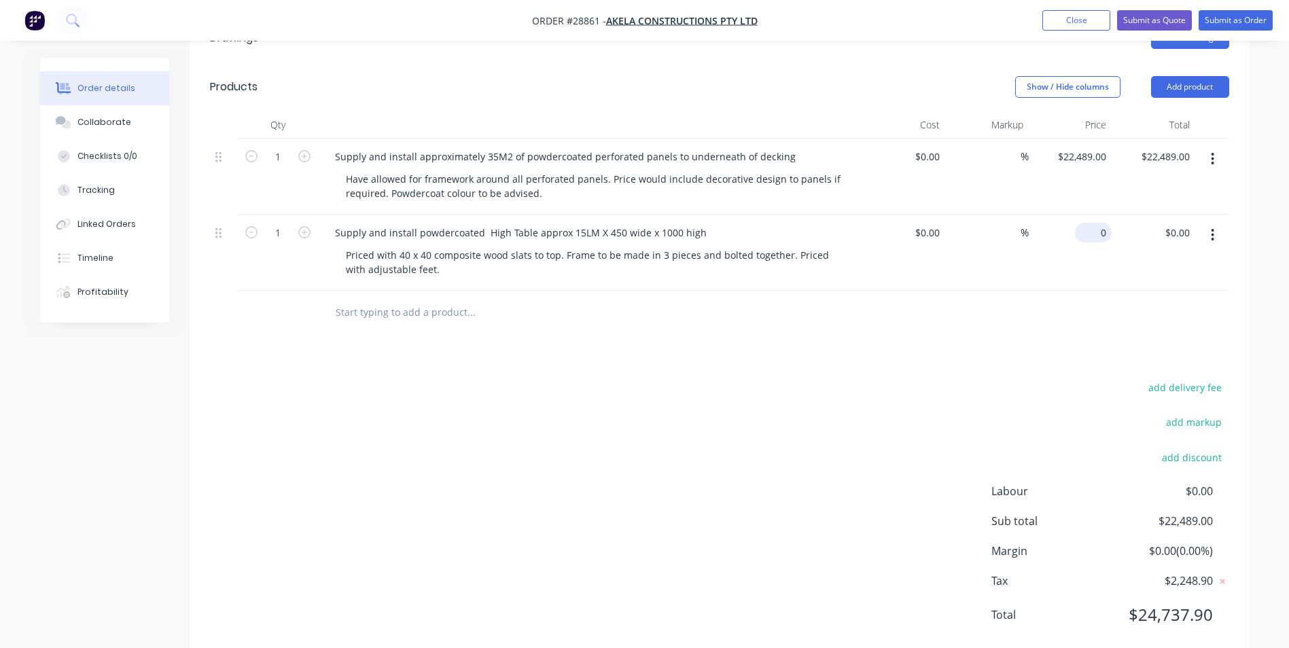
click at [1087, 215] on div "0 $0.00" at bounding box center [1071, 253] width 84 height 76
type input "$9,490.00"
click at [979, 297] on div at bounding box center [719, 313] width 1019 height 44
click at [1213, 76] on button "Add product" at bounding box center [1190, 87] width 78 height 22
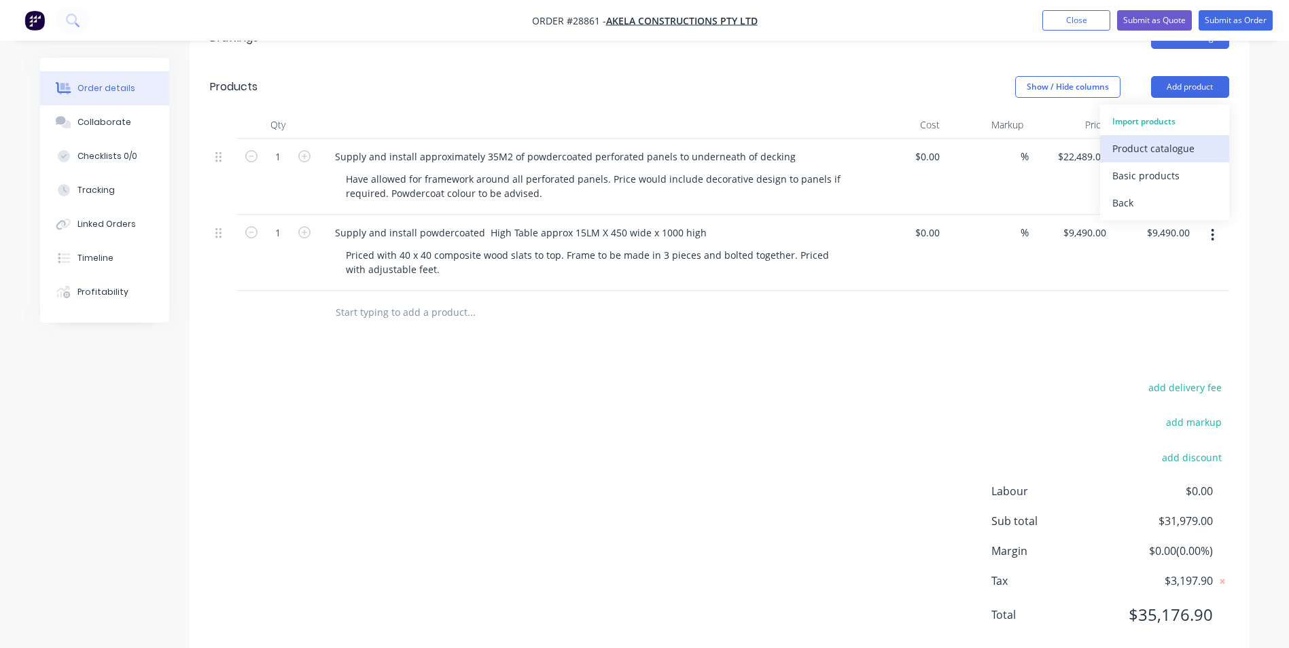
click at [1165, 139] on div "Product catalogue" at bounding box center [1165, 149] width 105 height 20
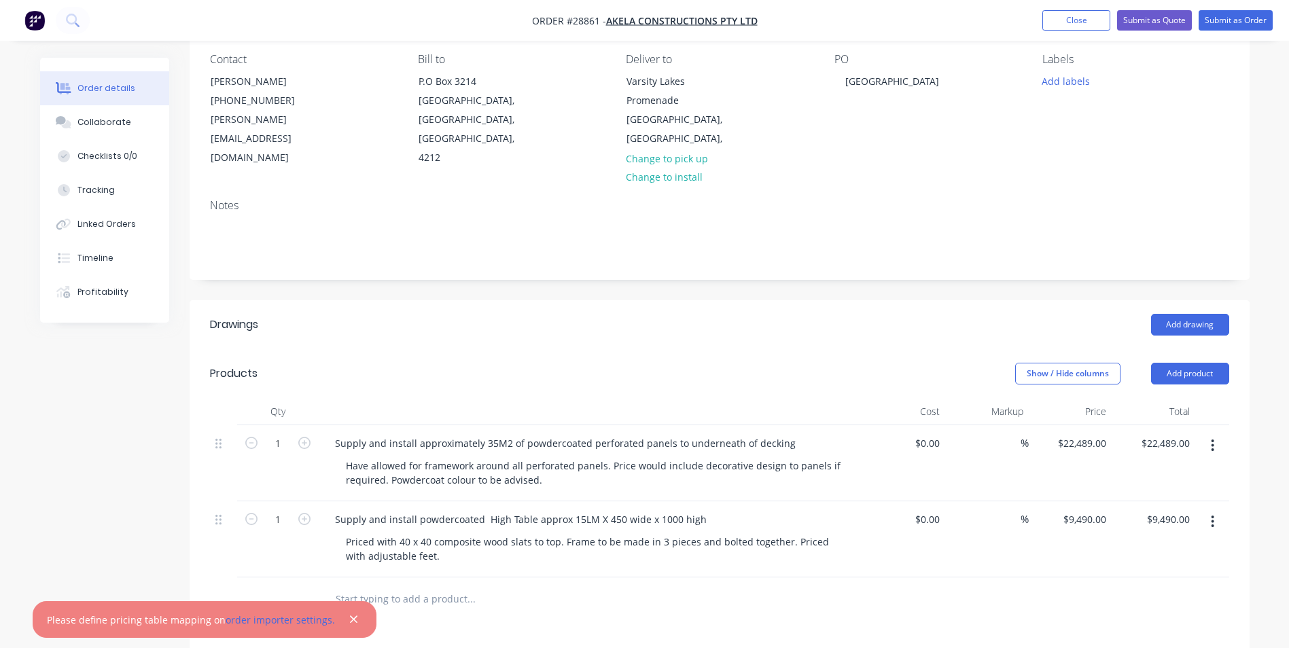
scroll to position [201, 0]
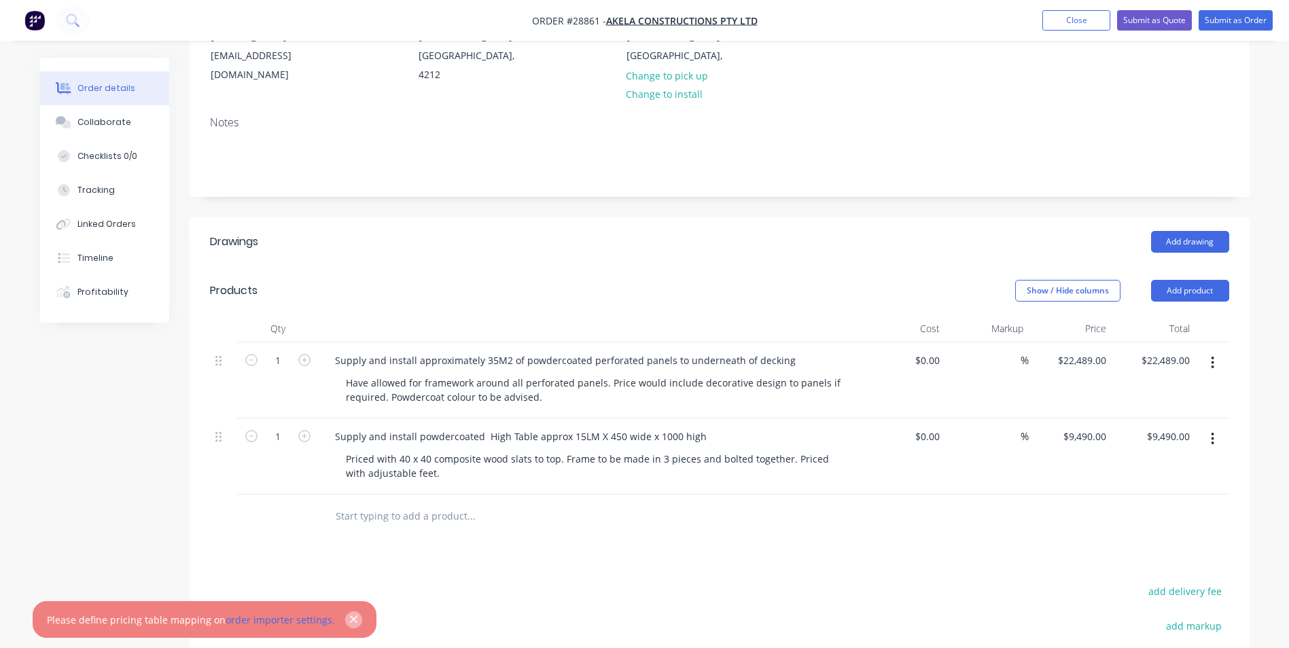
click at [350, 618] on icon "button" at bounding box center [353, 619] width 7 height 7
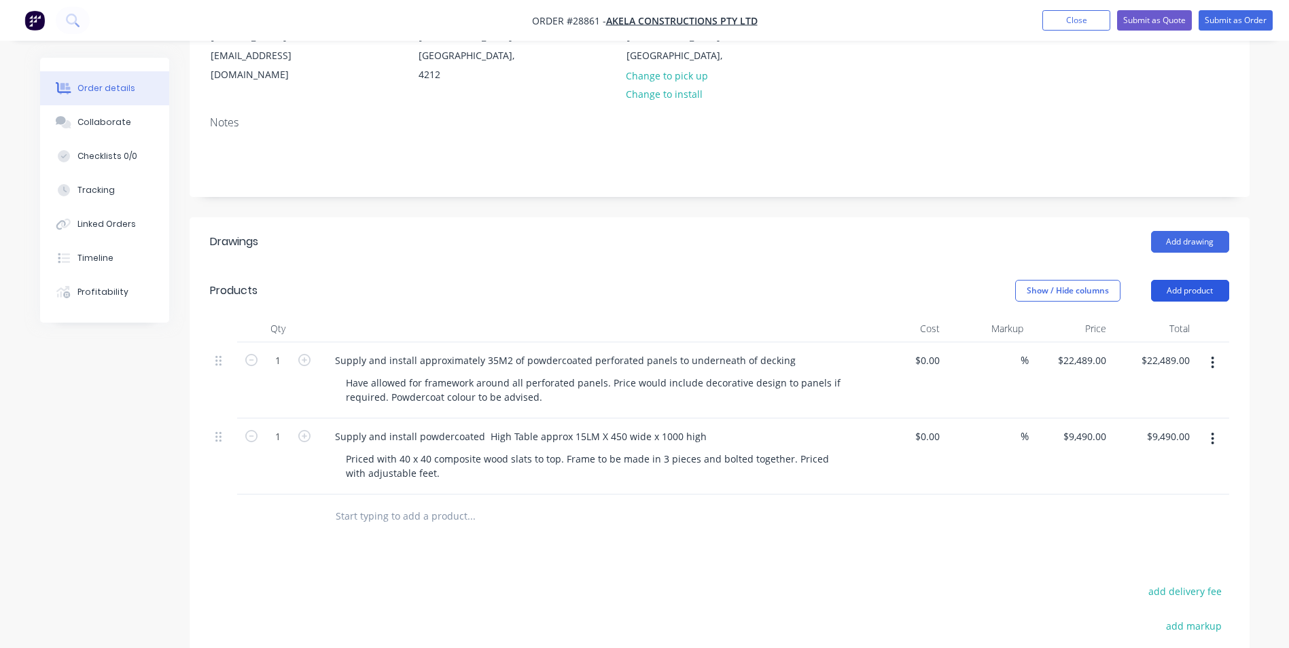
click at [1198, 280] on button "Add product" at bounding box center [1190, 291] width 78 height 22
click at [1147, 370] on div "Basic products" at bounding box center [1165, 380] width 105 height 20
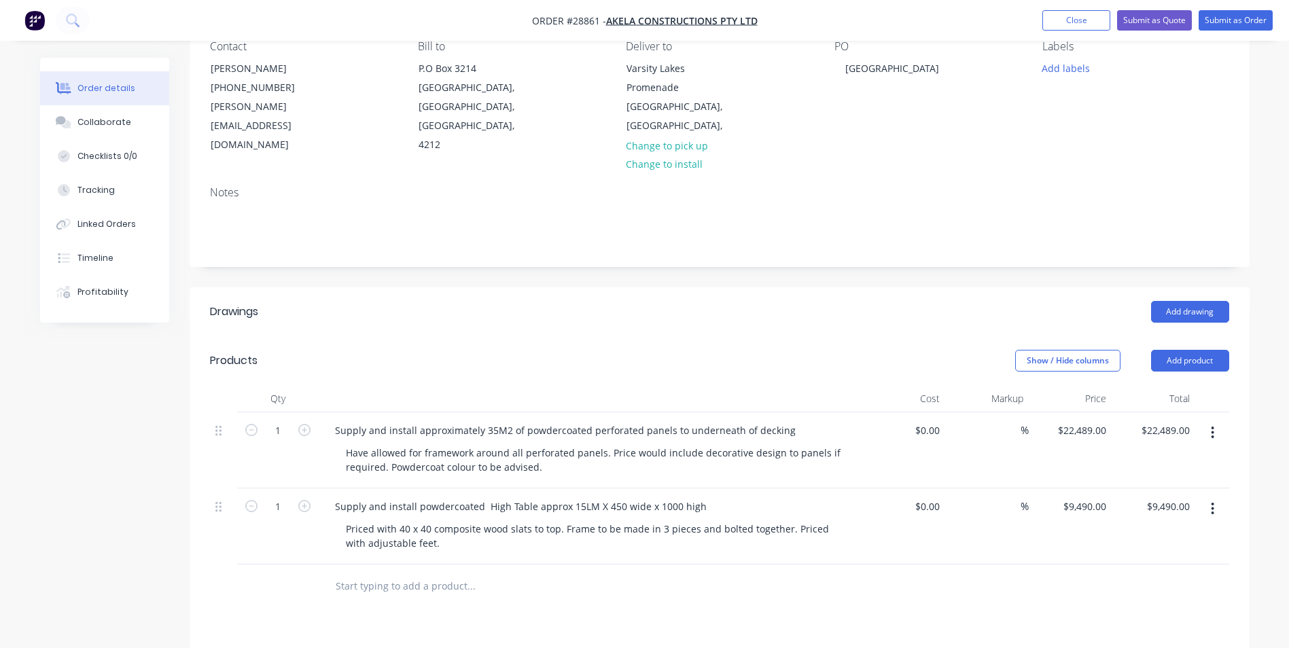
scroll to position [0, 0]
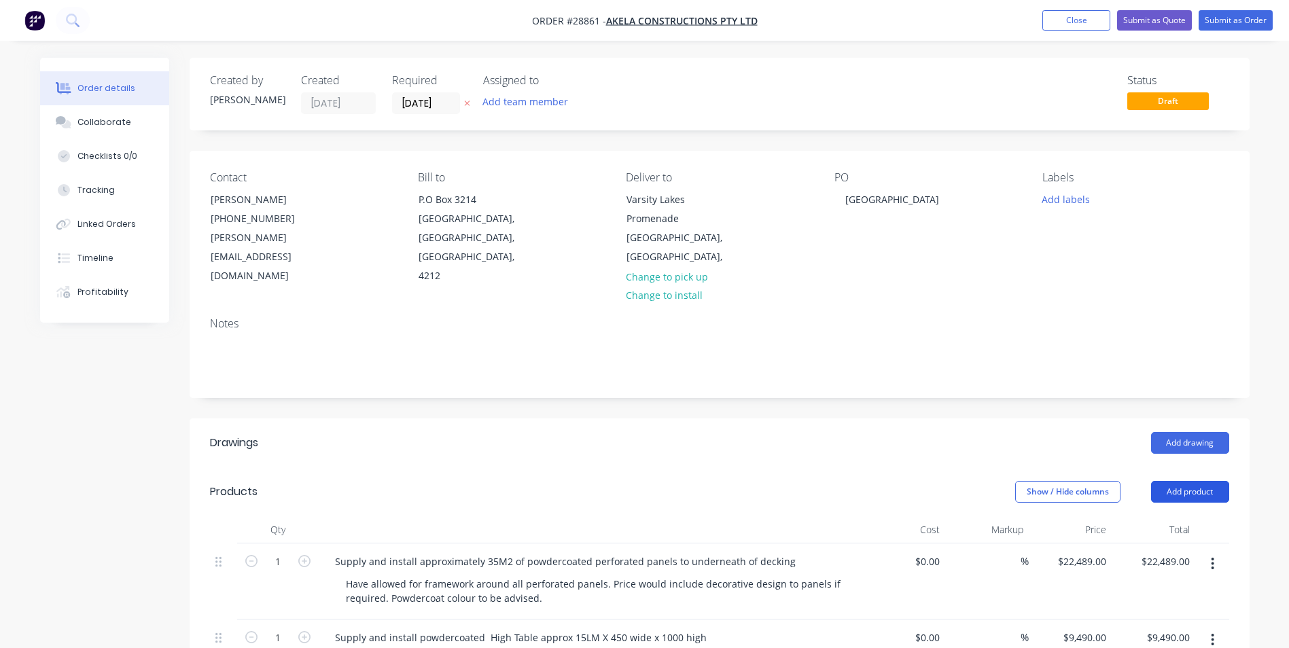
click at [1202, 481] on button "Add product" at bounding box center [1190, 492] width 78 height 22
click at [1138, 544] on div "Basic product" at bounding box center [1165, 554] width 105 height 20
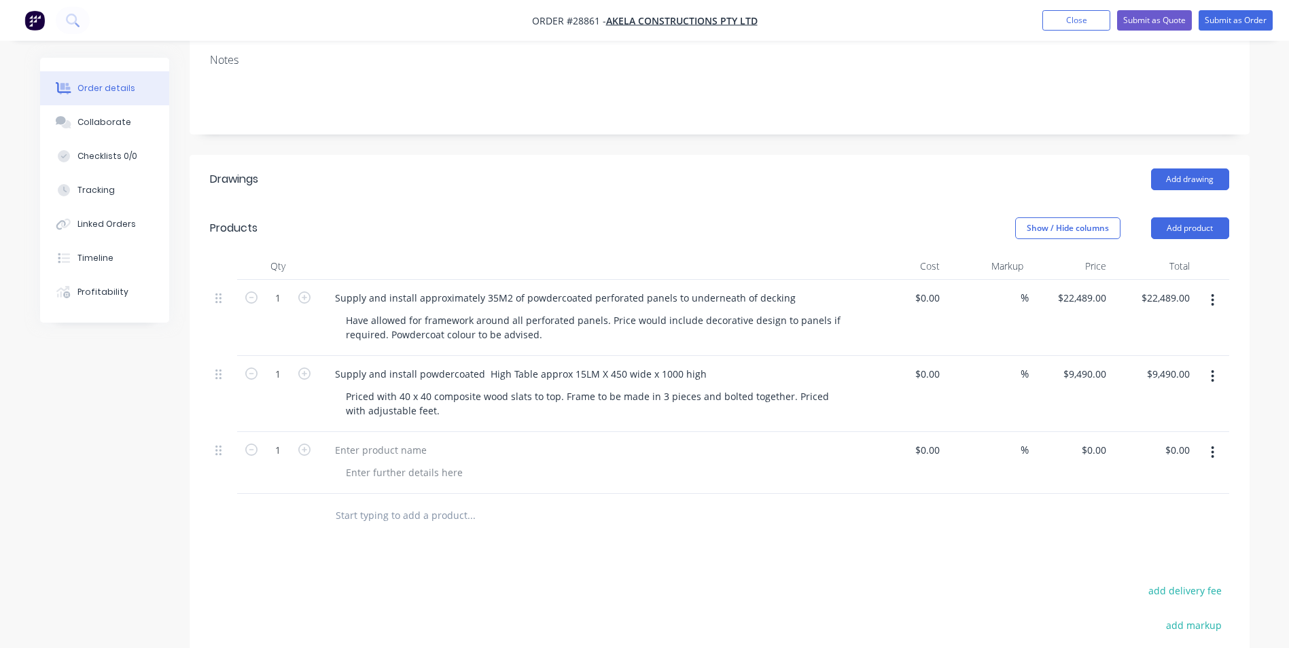
scroll to position [272, 0]
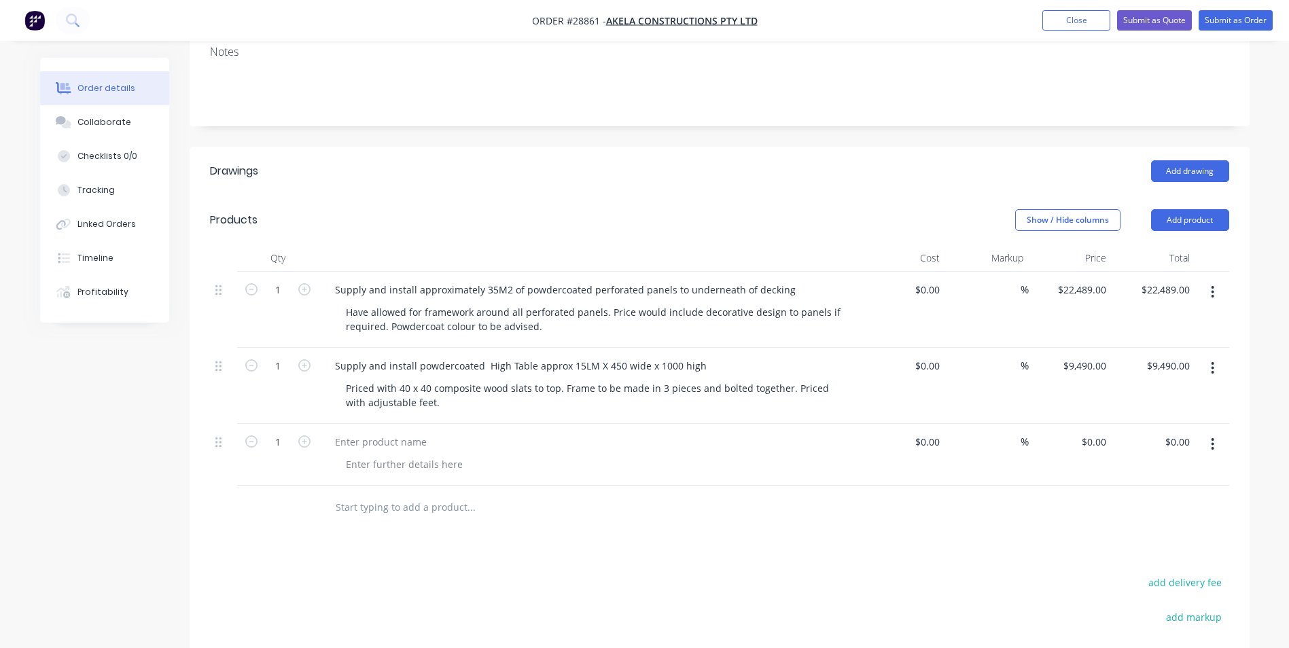
click at [1213, 437] on icon "button" at bounding box center [1212, 444] width 3 height 15
click at [1213, 438] on icon "button" at bounding box center [1213, 444] width 3 height 12
click at [1124, 552] on div "Delete" at bounding box center [1165, 562] width 105 height 20
click at [1201, 209] on button "Add product" at bounding box center [1190, 220] width 78 height 22
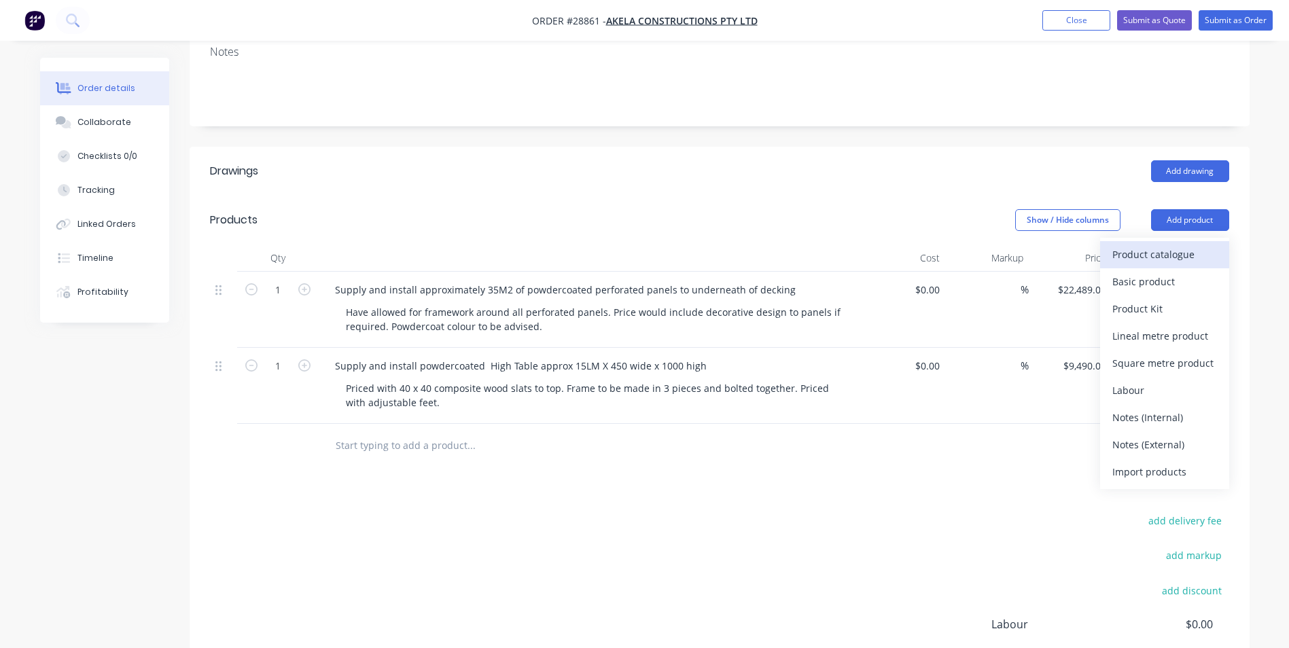
click at [1157, 245] on div "Product catalogue" at bounding box center [1165, 255] width 105 height 20
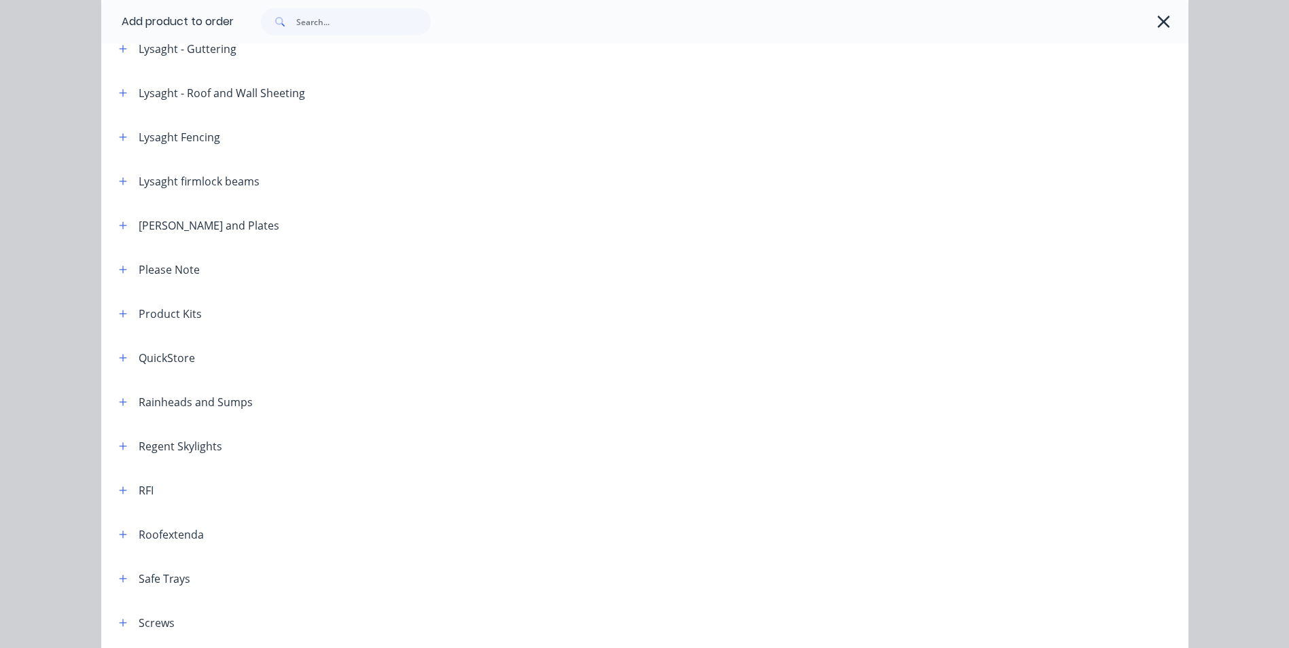
scroll to position [1427, 0]
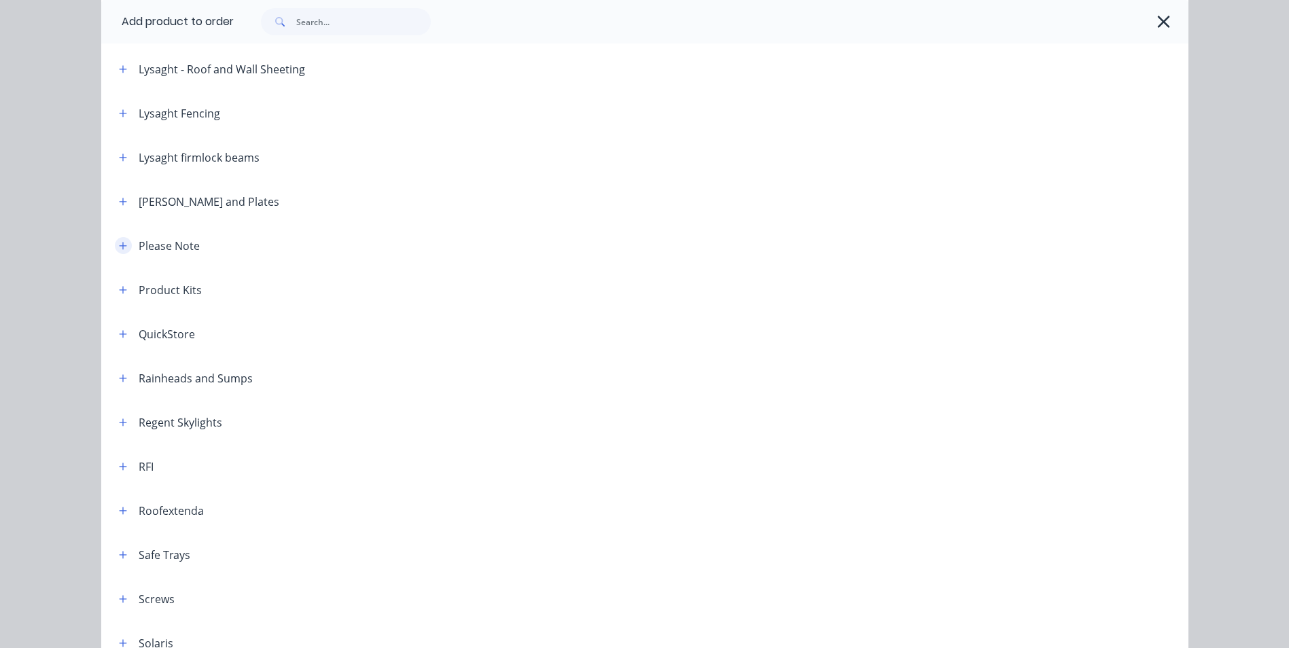
click at [115, 245] on button "button" at bounding box center [123, 245] width 17 height 17
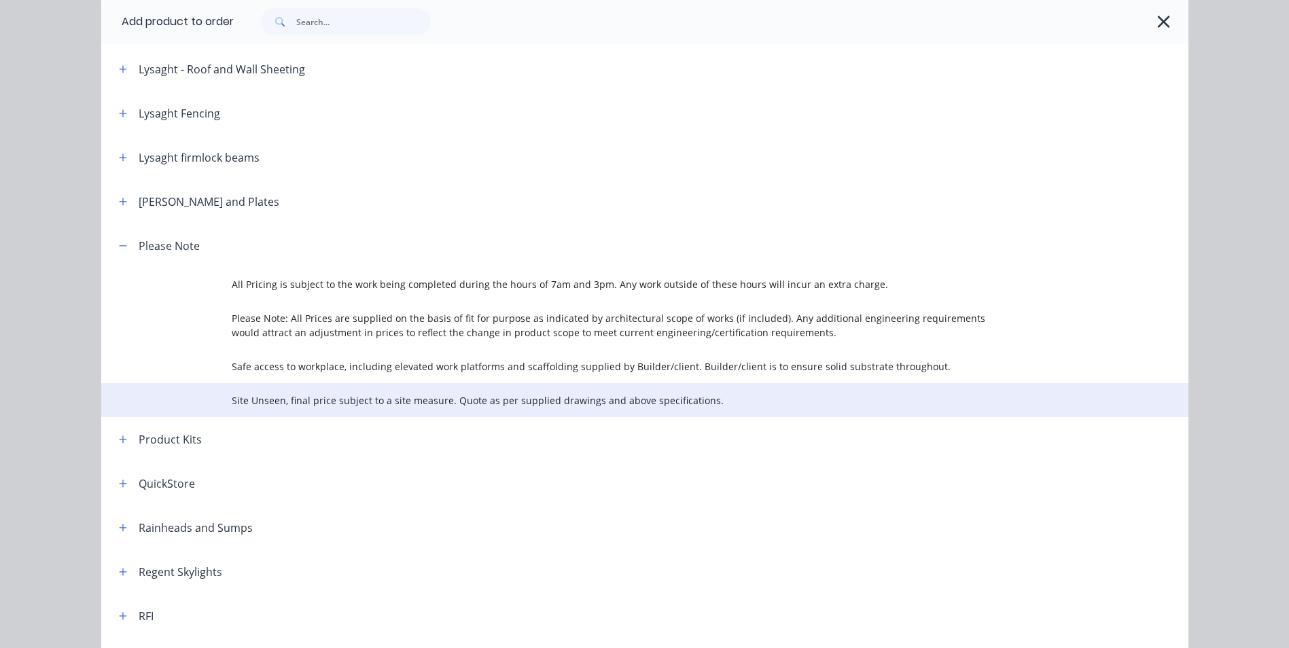
click at [262, 400] on span "Site Unseen, final price subject to a site measure. Quote as per supplied drawi…" at bounding box center [614, 401] width 765 height 14
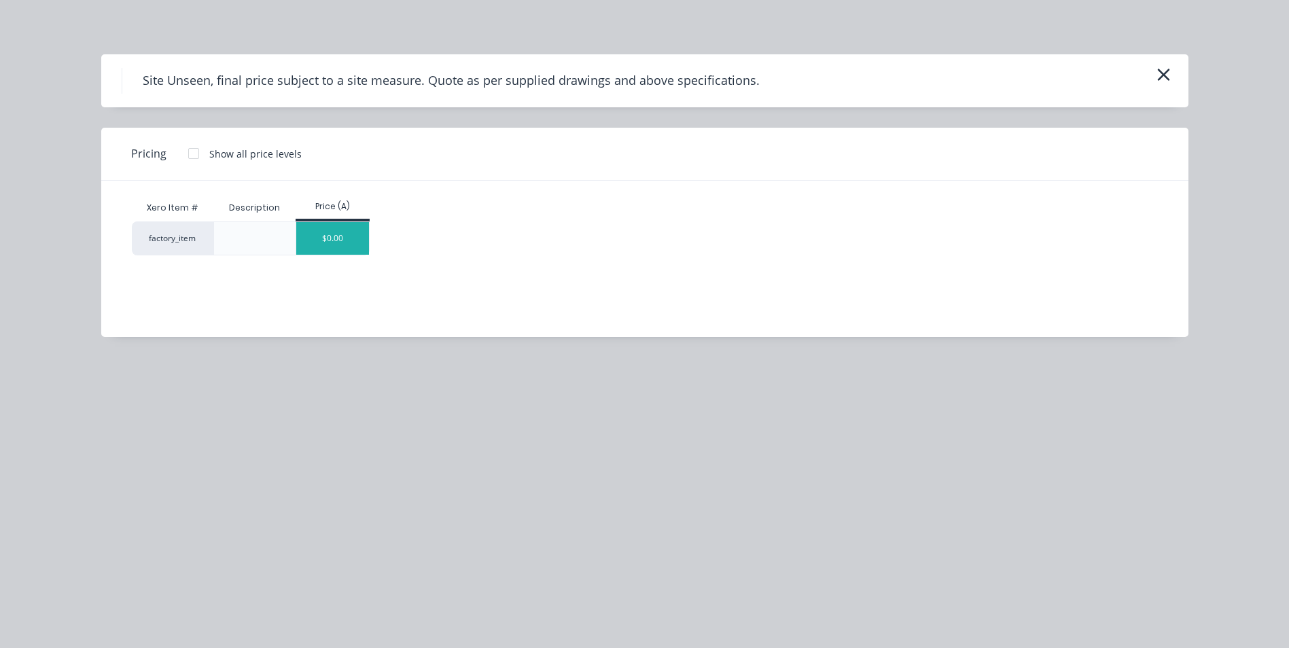
click at [339, 244] on div "$0.00" at bounding box center [332, 238] width 73 height 33
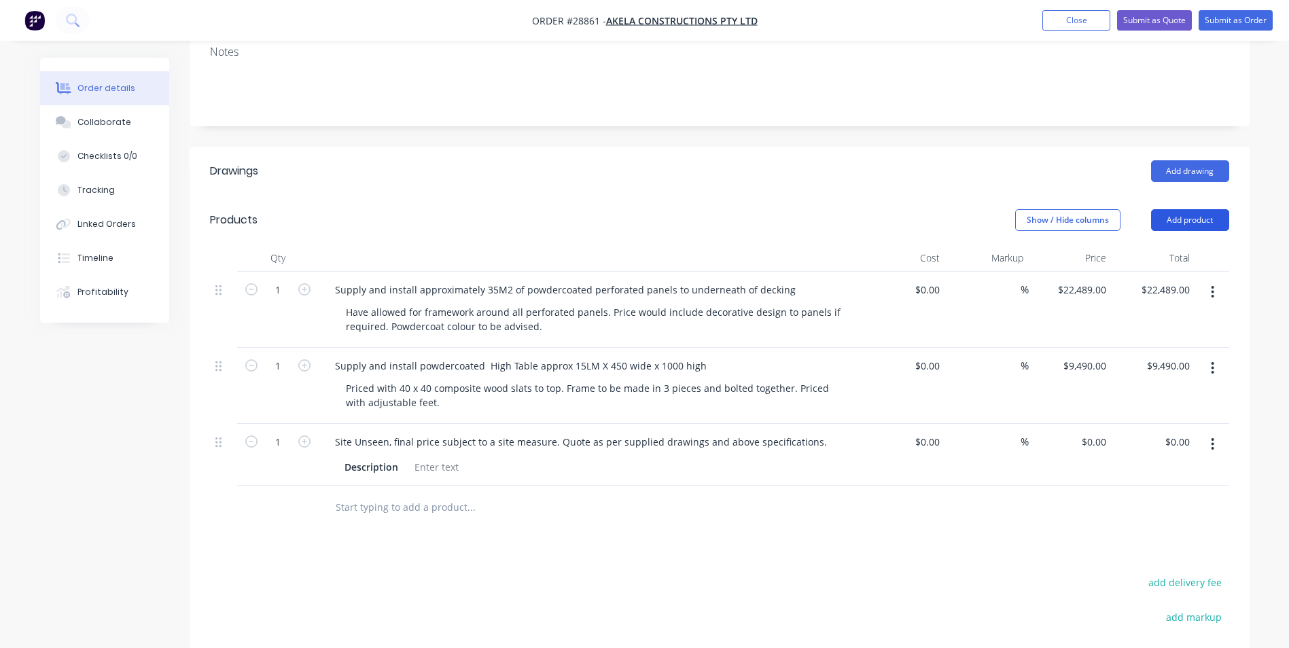
click at [1172, 209] on button "Add product" at bounding box center [1190, 220] width 78 height 22
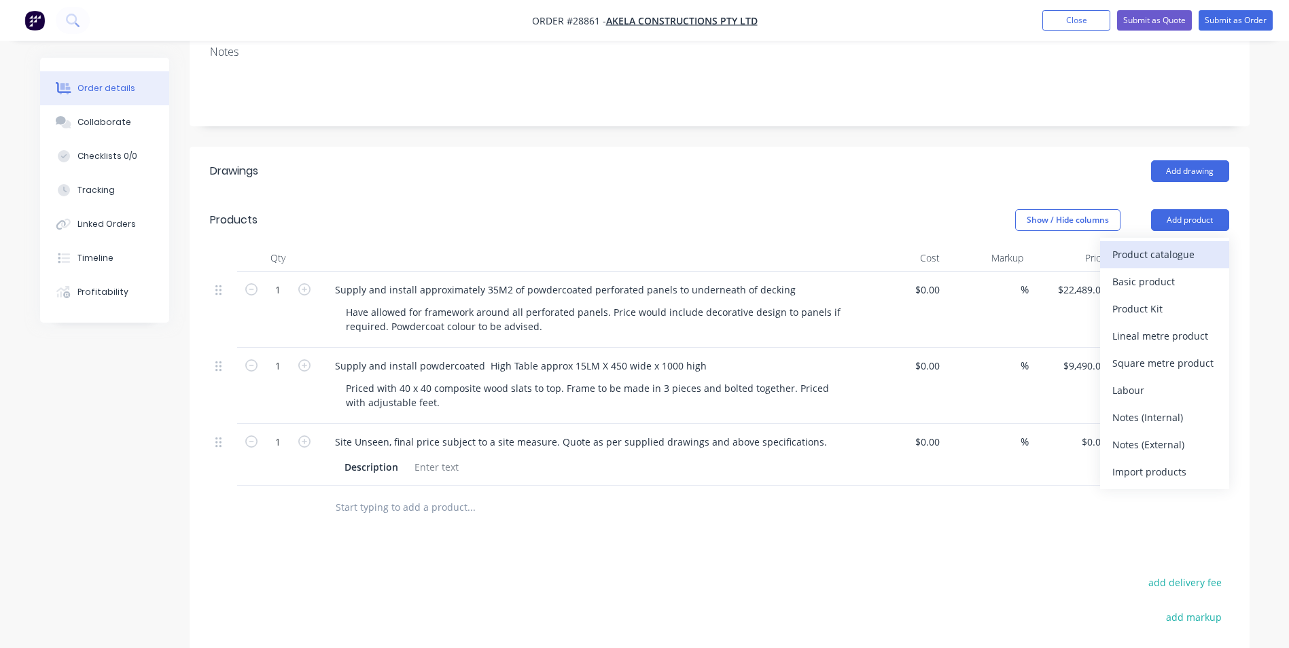
click at [1138, 245] on div "Product catalogue" at bounding box center [1165, 255] width 105 height 20
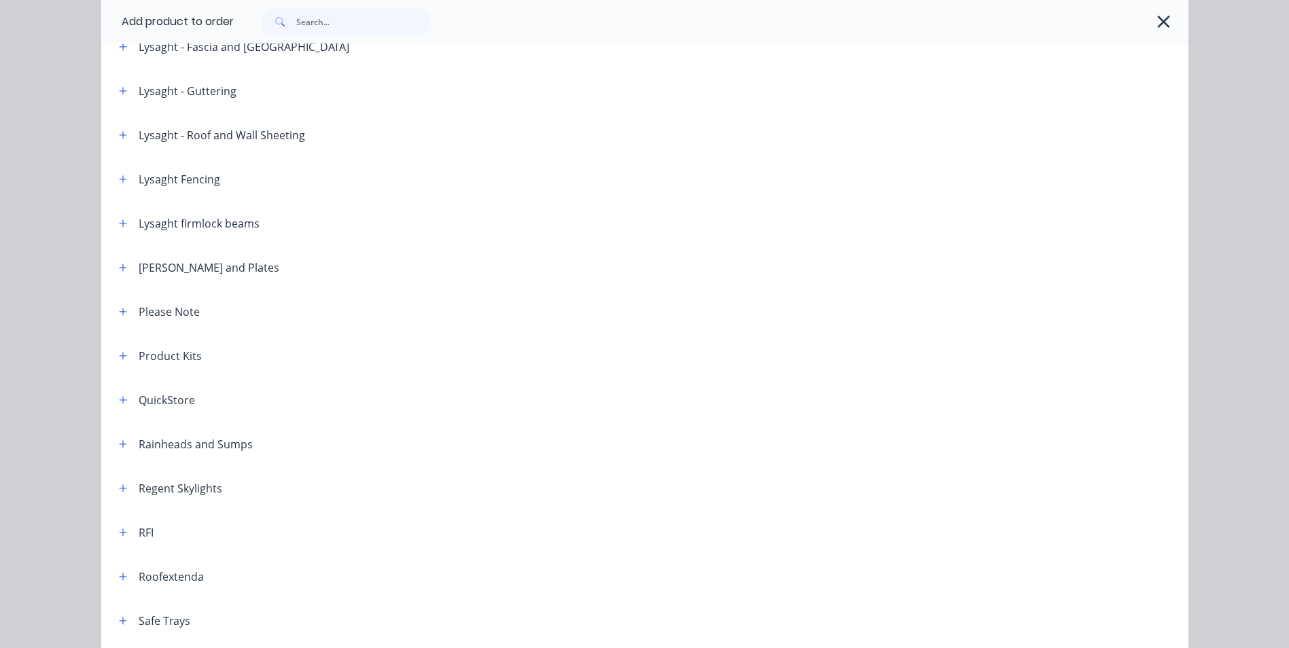
scroll to position [1372, 0]
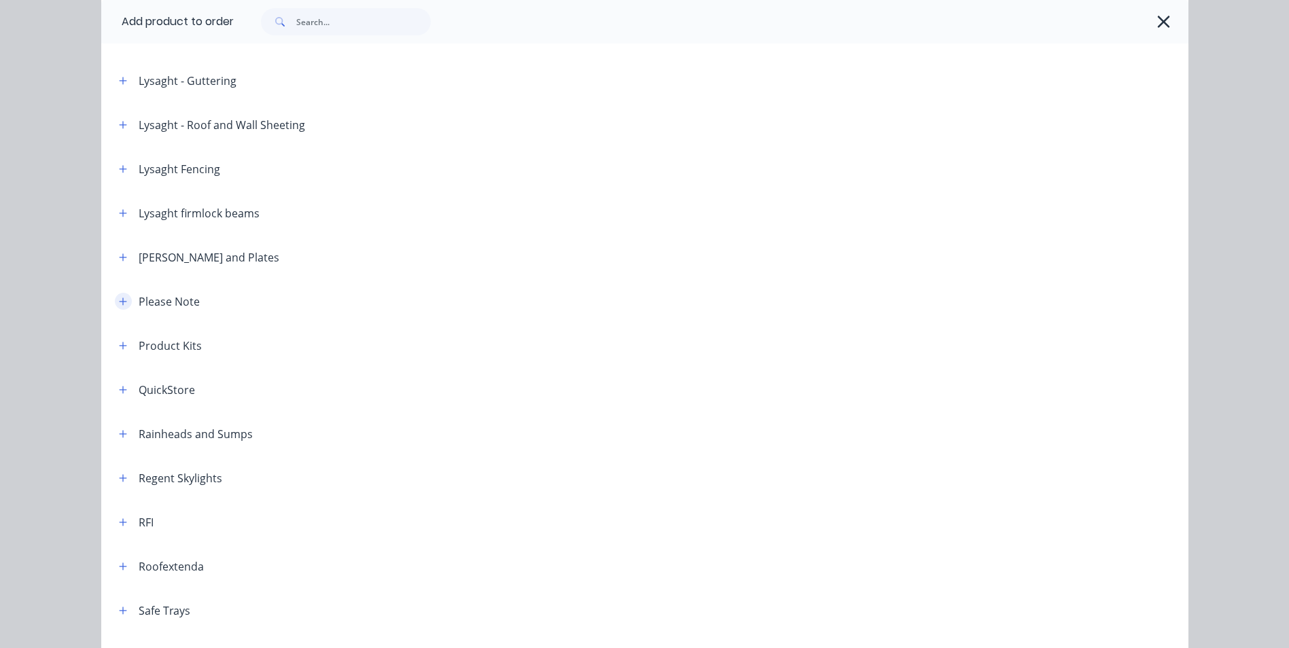
click at [119, 298] on icon "button" at bounding box center [123, 302] width 8 height 10
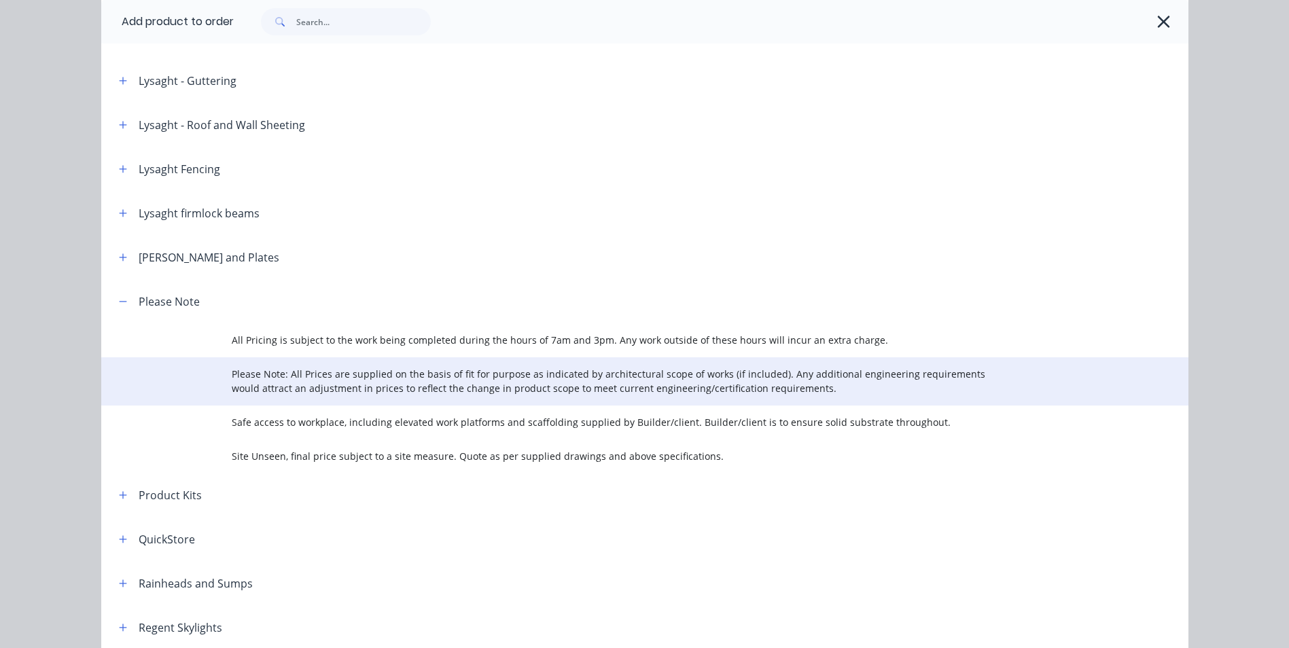
click at [247, 372] on span "Please Note: All Prices are supplied on the basis of fit for purpose as indicat…" at bounding box center [614, 381] width 765 height 29
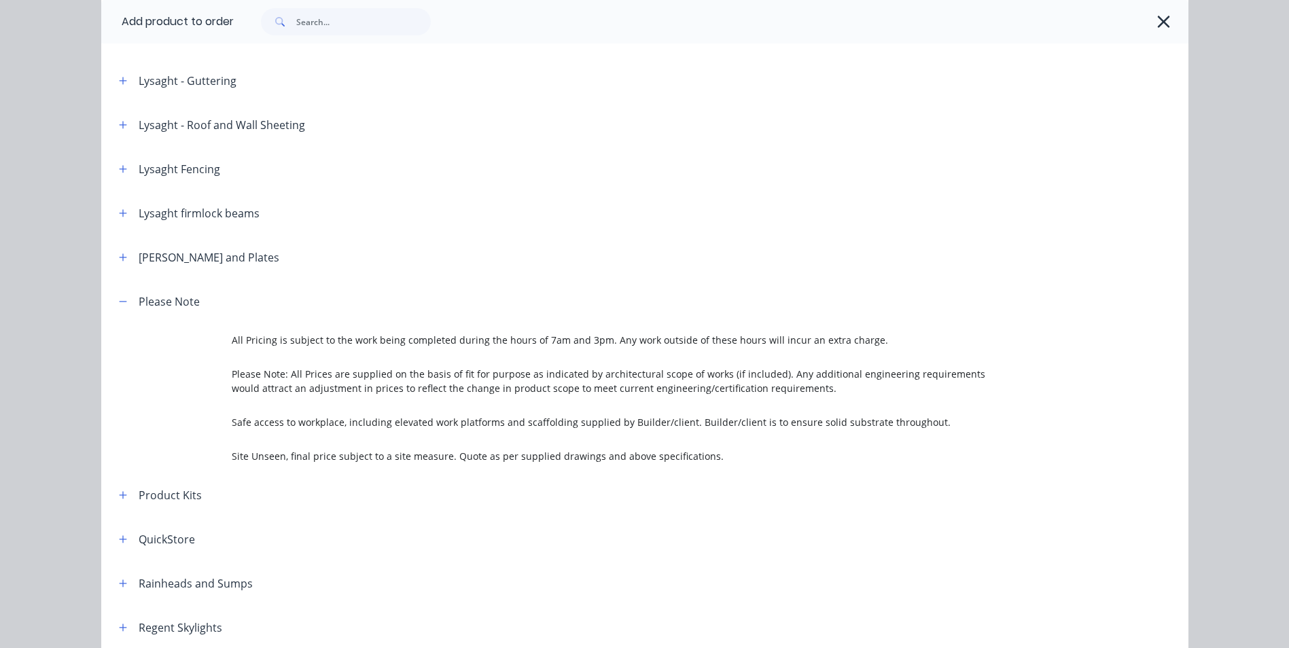
scroll to position [0, 0]
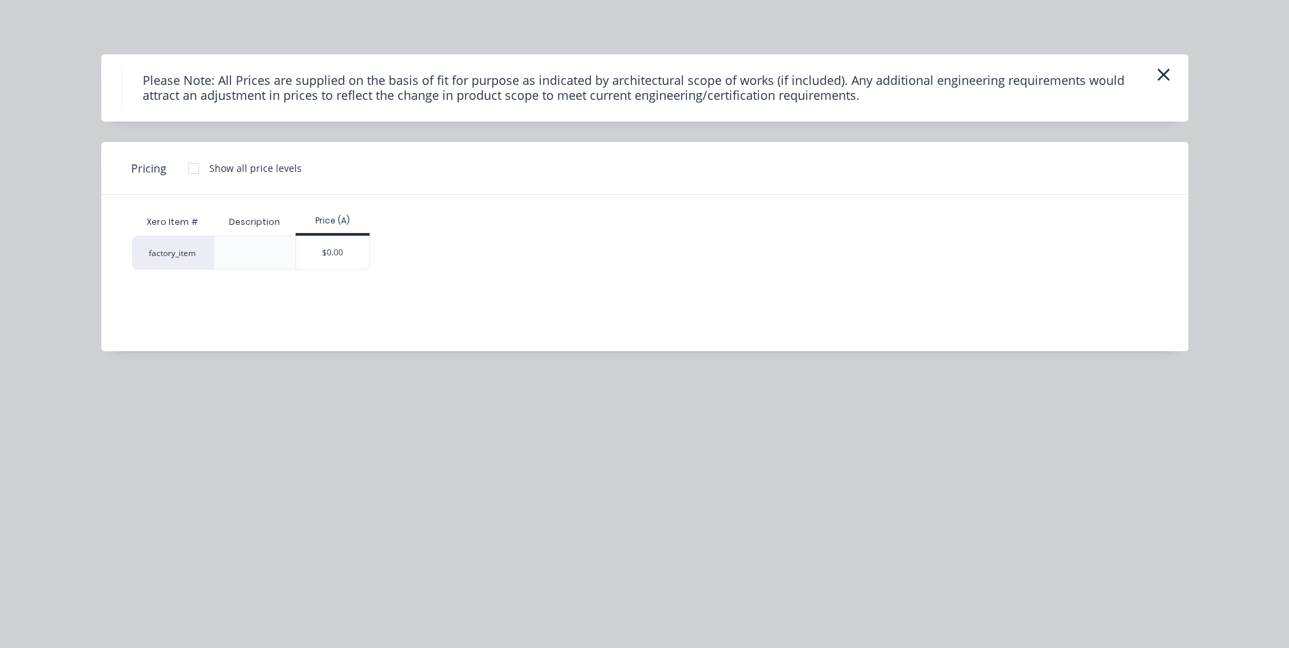
drag, startPoint x: 353, startPoint y: 258, endPoint x: 344, endPoint y: 271, distance: 15.1
click at [353, 260] on div "$0.00" at bounding box center [332, 253] width 73 height 33
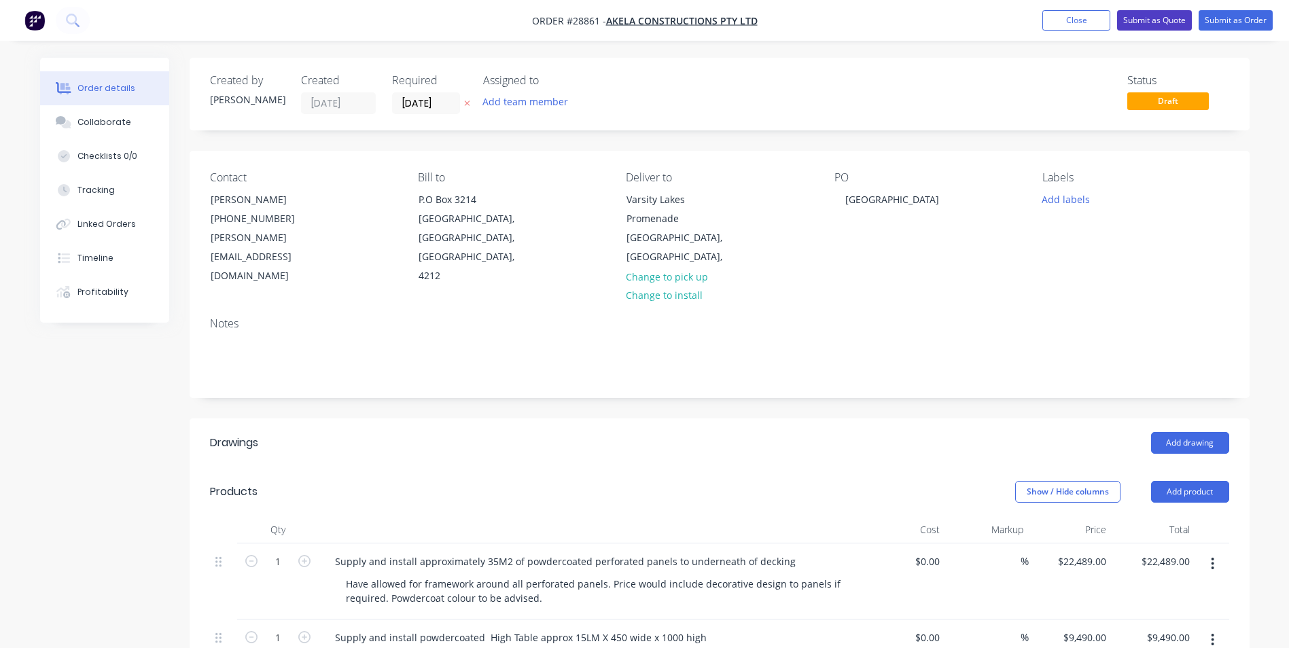
click at [1172, 16] on button "Submit as Quote" at bounding box center [1154, 20] width 75 height 20
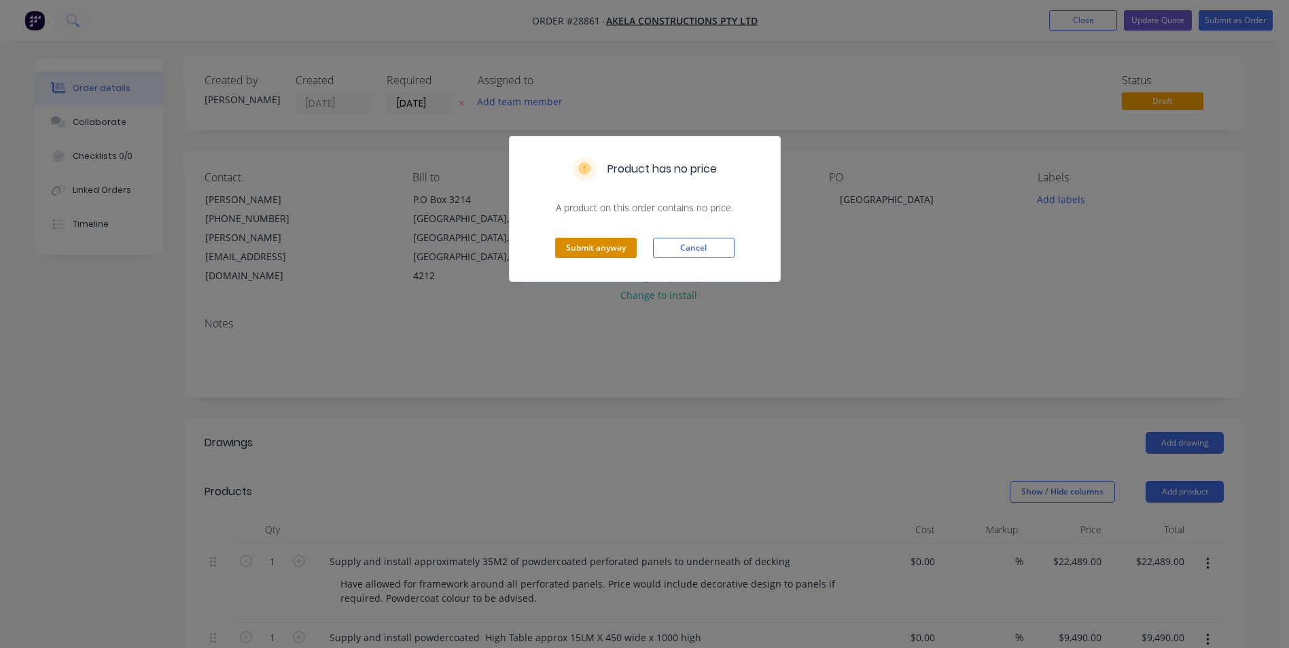
click at [604, 249] on button "Submit anyway" at bounding box center [596, 248] width 82 height 20
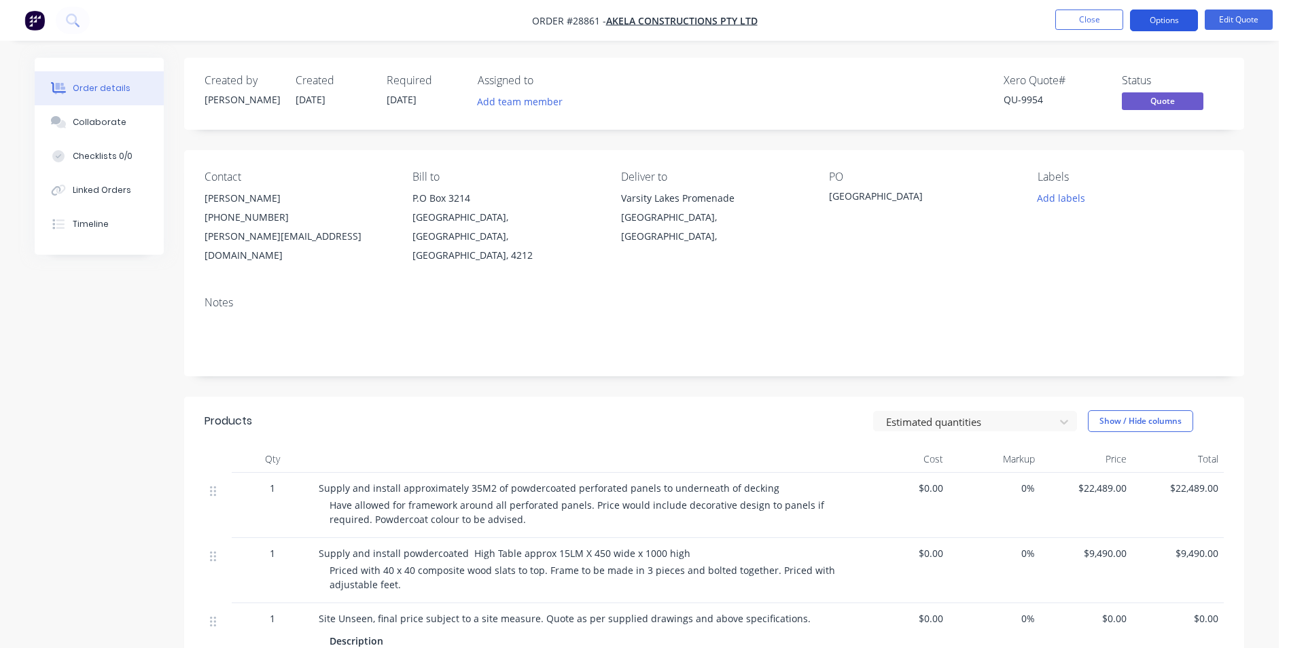
click at [1160, 19] on button "Options" at bounding box center [1164, 21] width 68 height 22
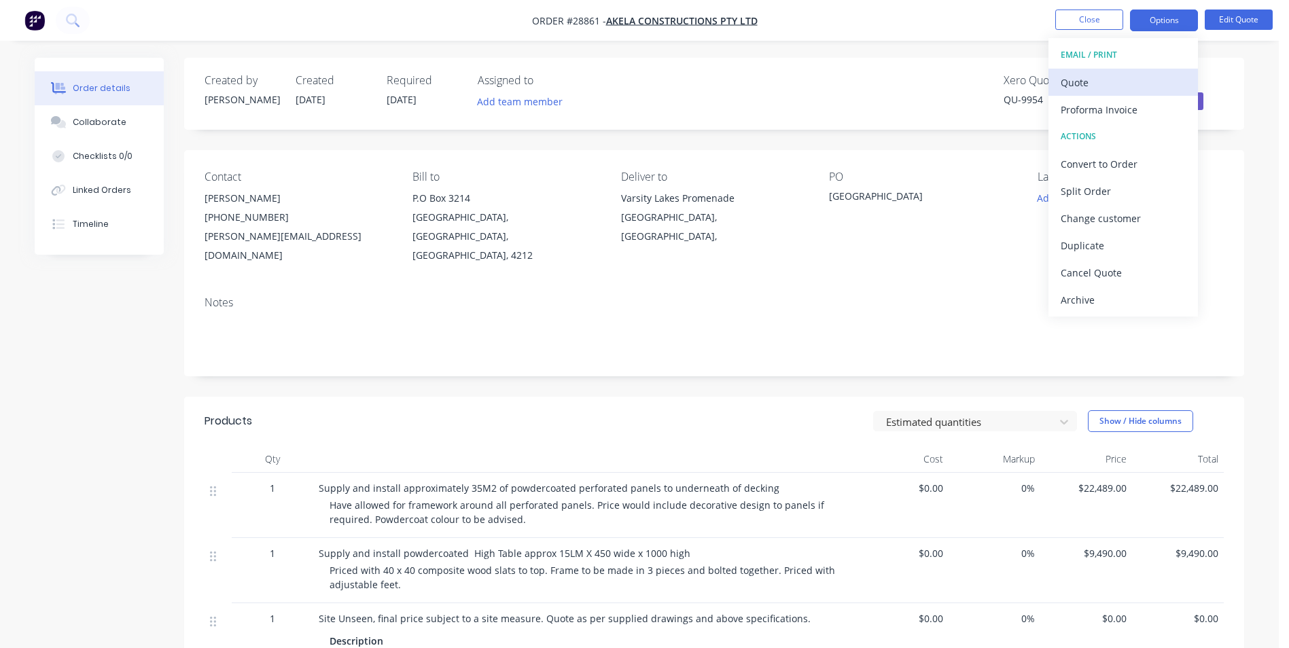
click at [1106, 81] on div "Quote" at bounding box center [1123, 83] width 125 height 20
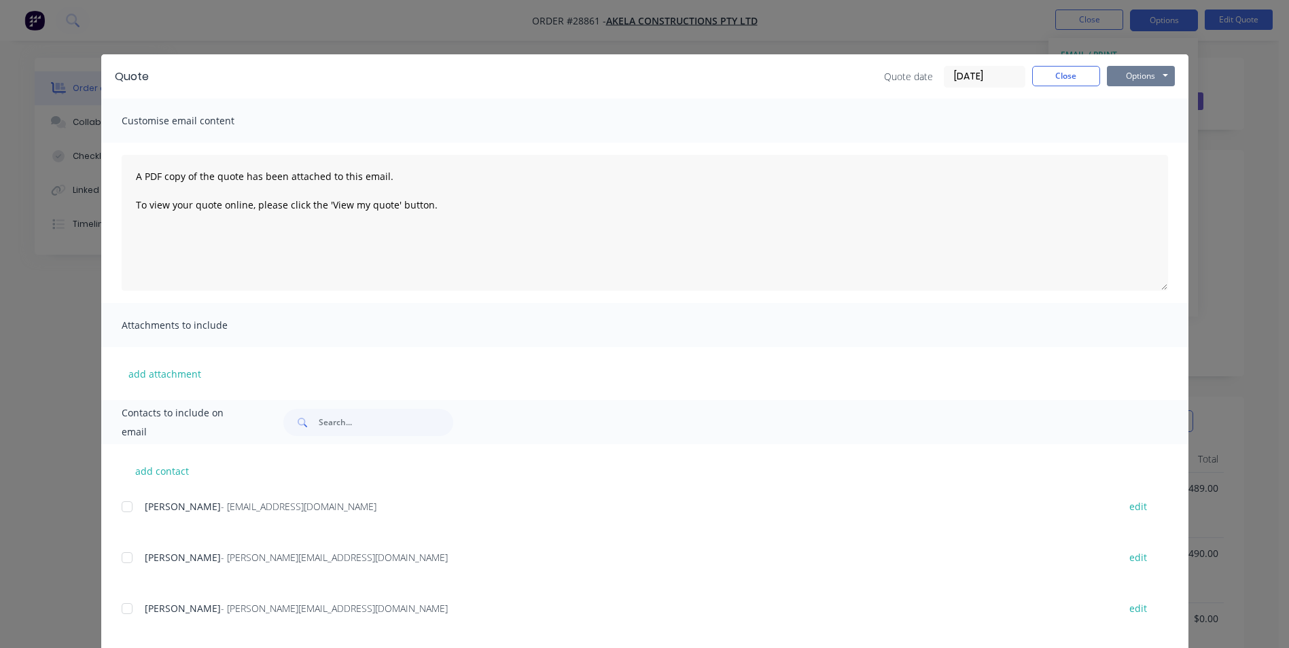
click at [1121, 73] on button "Options" at bounding box center [1141, 76] width 68 height 20
click at [1133, 121] on button "Print" at bounding box center [1150, 122] width 87 height 22
click at [1075, 72] on button "Close" at bounding box center [1066, 76] width 68 height 20
